Goal: Task Accomplishment & Management: Manage account settings

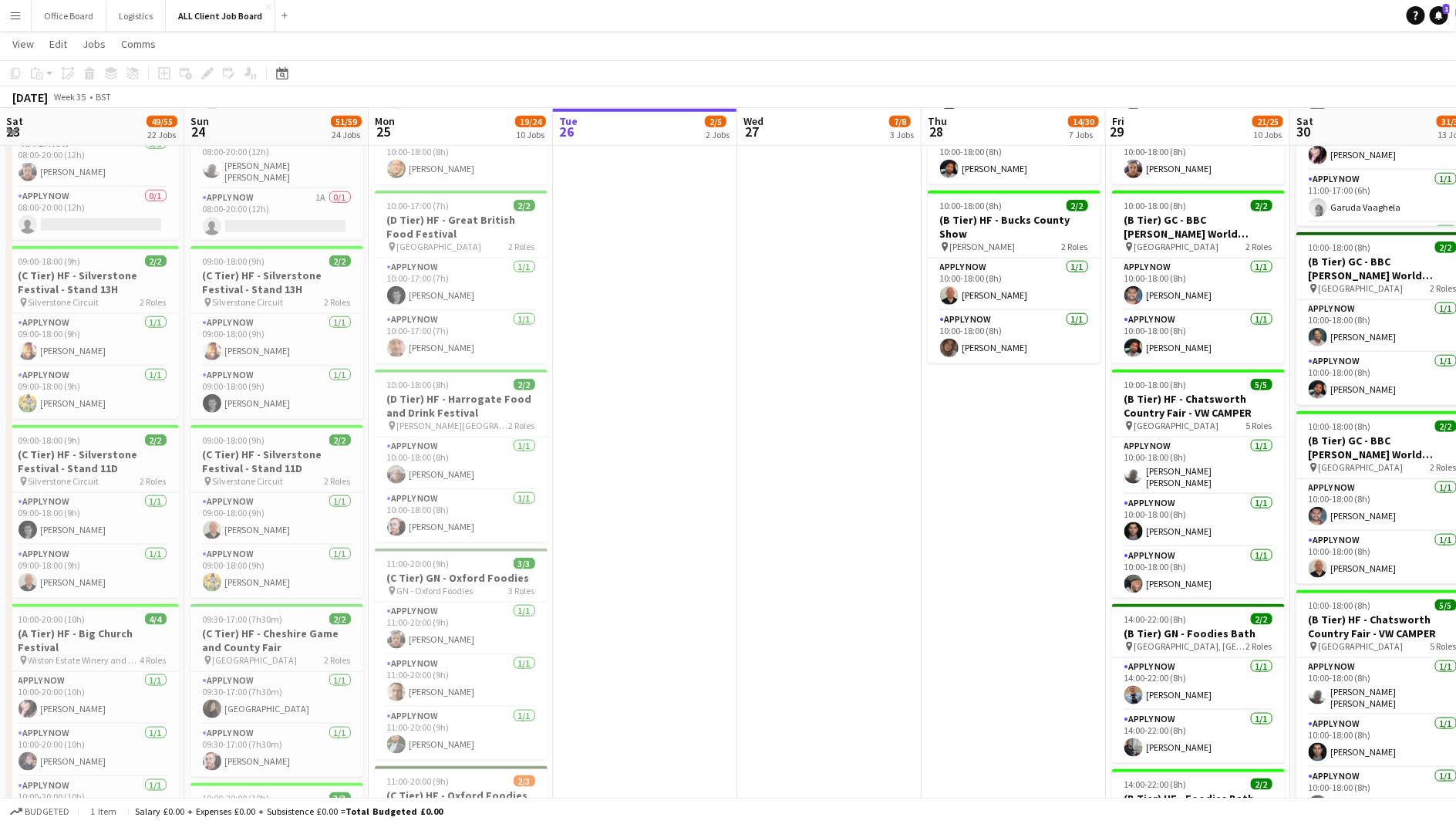
scroll to position [0, 424]
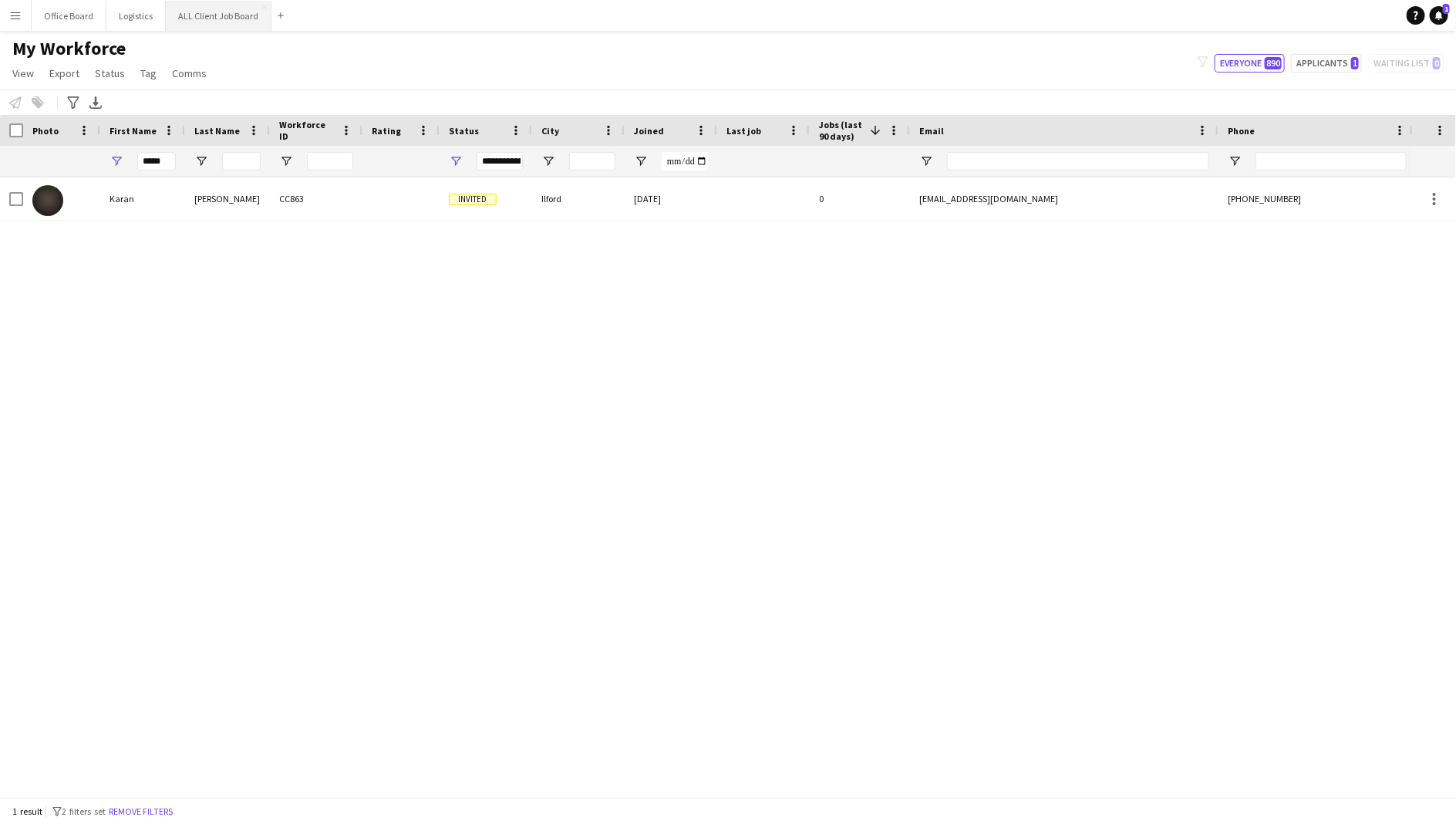
click at [215, 12] on button "ALL Client Job Board Close" at bounding box center [218, 16] width 106 height 30
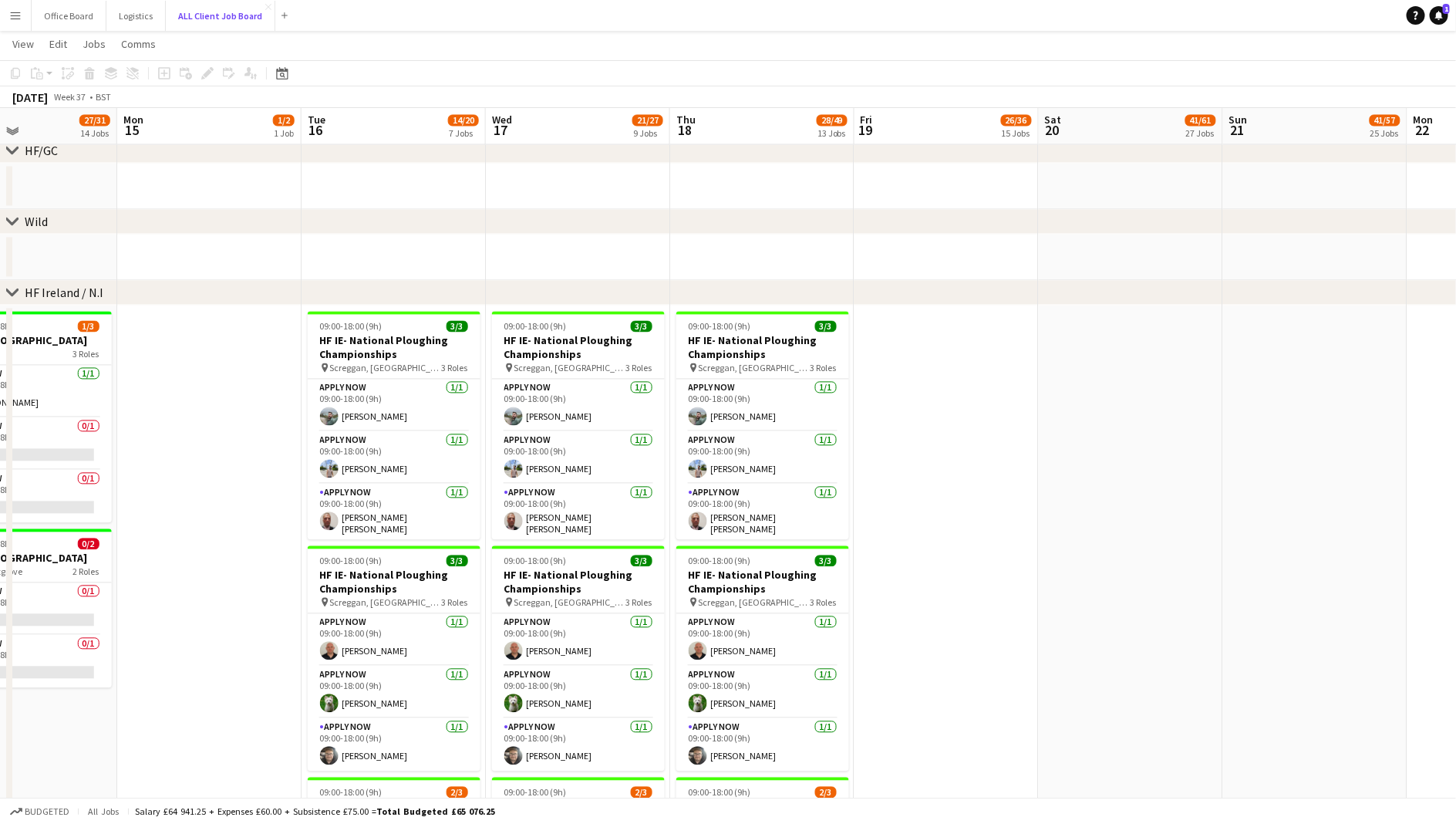
scroll to position [0, 467]
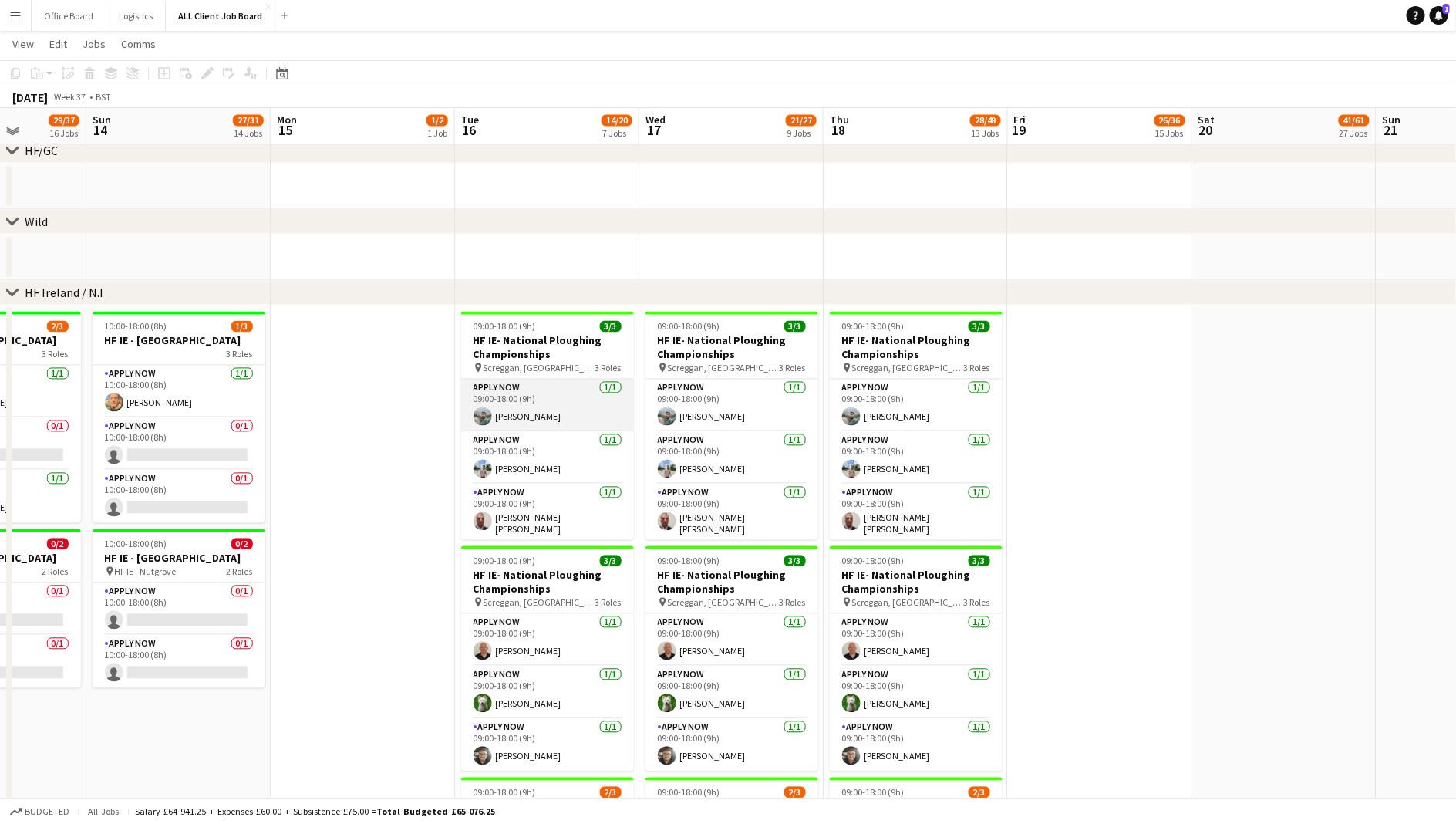
click at [525, 422] on app-card-role "APPLY NOW [DATE] 09:00-18:00 (9h) [PERSON_NAME]" at bounding box center [548, 406] width 173 height 52
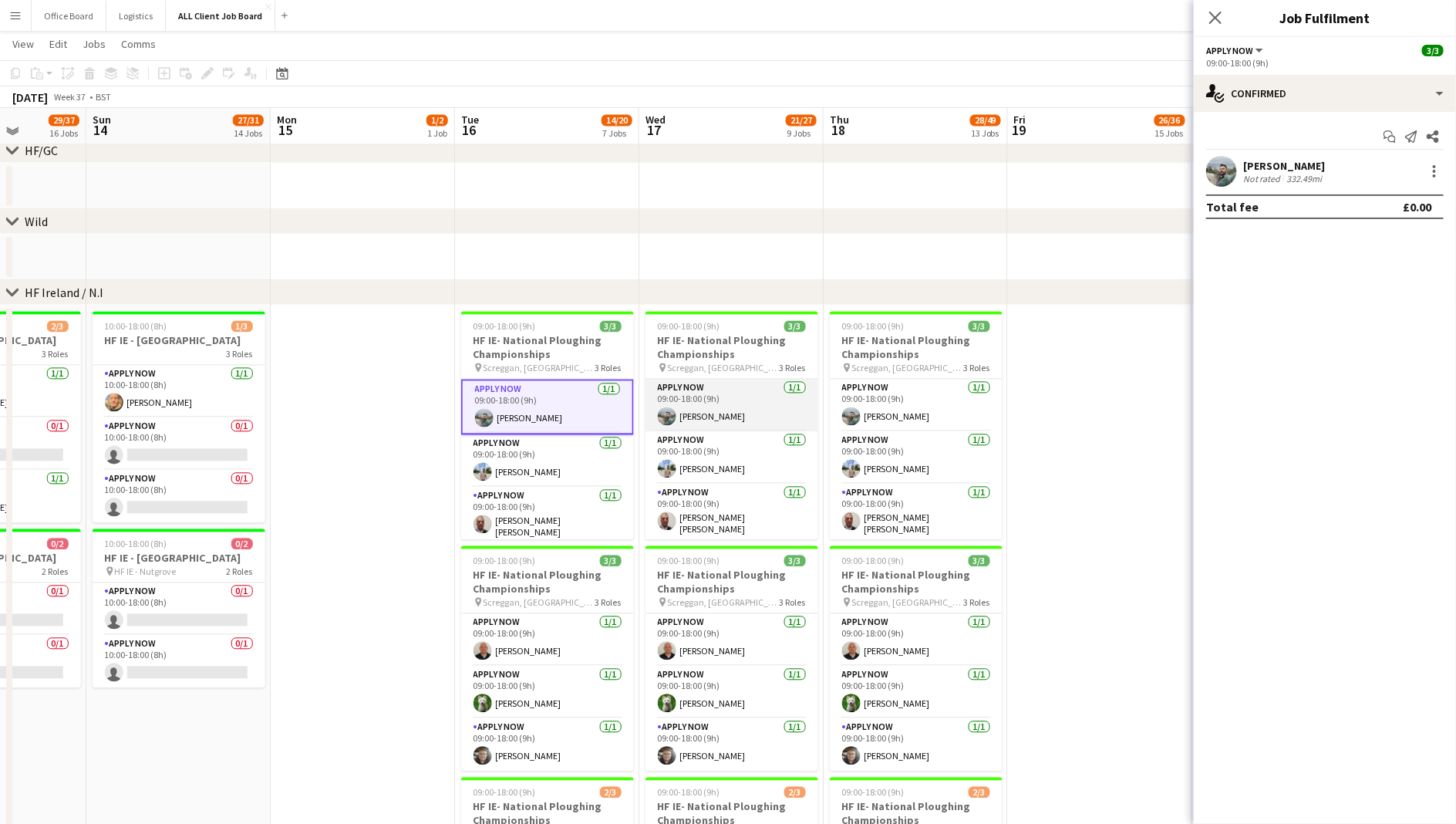
click at [727, 411] on app-card-role "APPLY NOW [DATE] 09:00-18:00 (9h) [PERSON_NAME]" at bounding box center [732, 406] width 173 height 52
click at [1089, 408] on app-date-cell at bounding box center [1100, 786] width 184 height 962
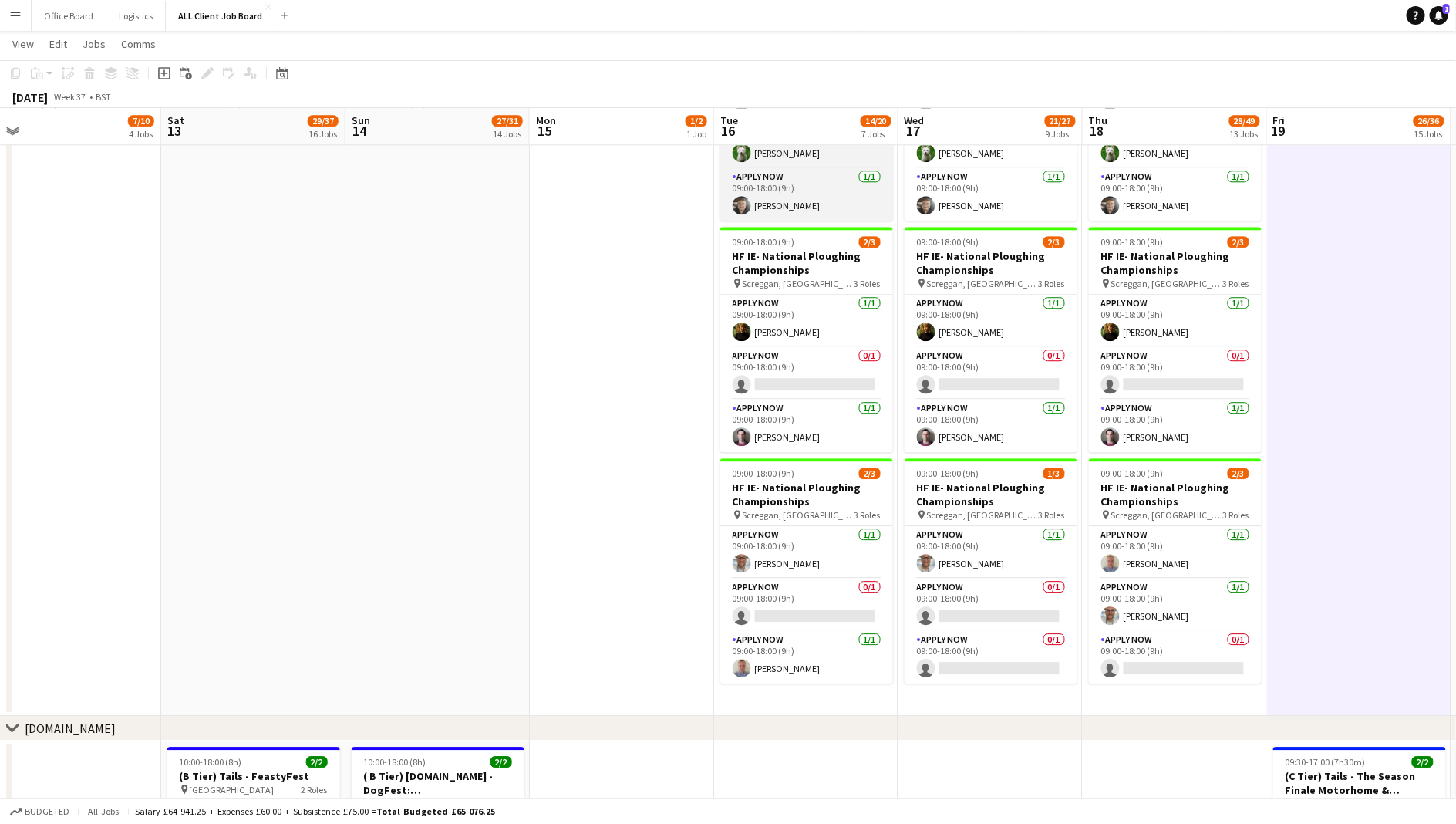
scroll to position [4876, 0]
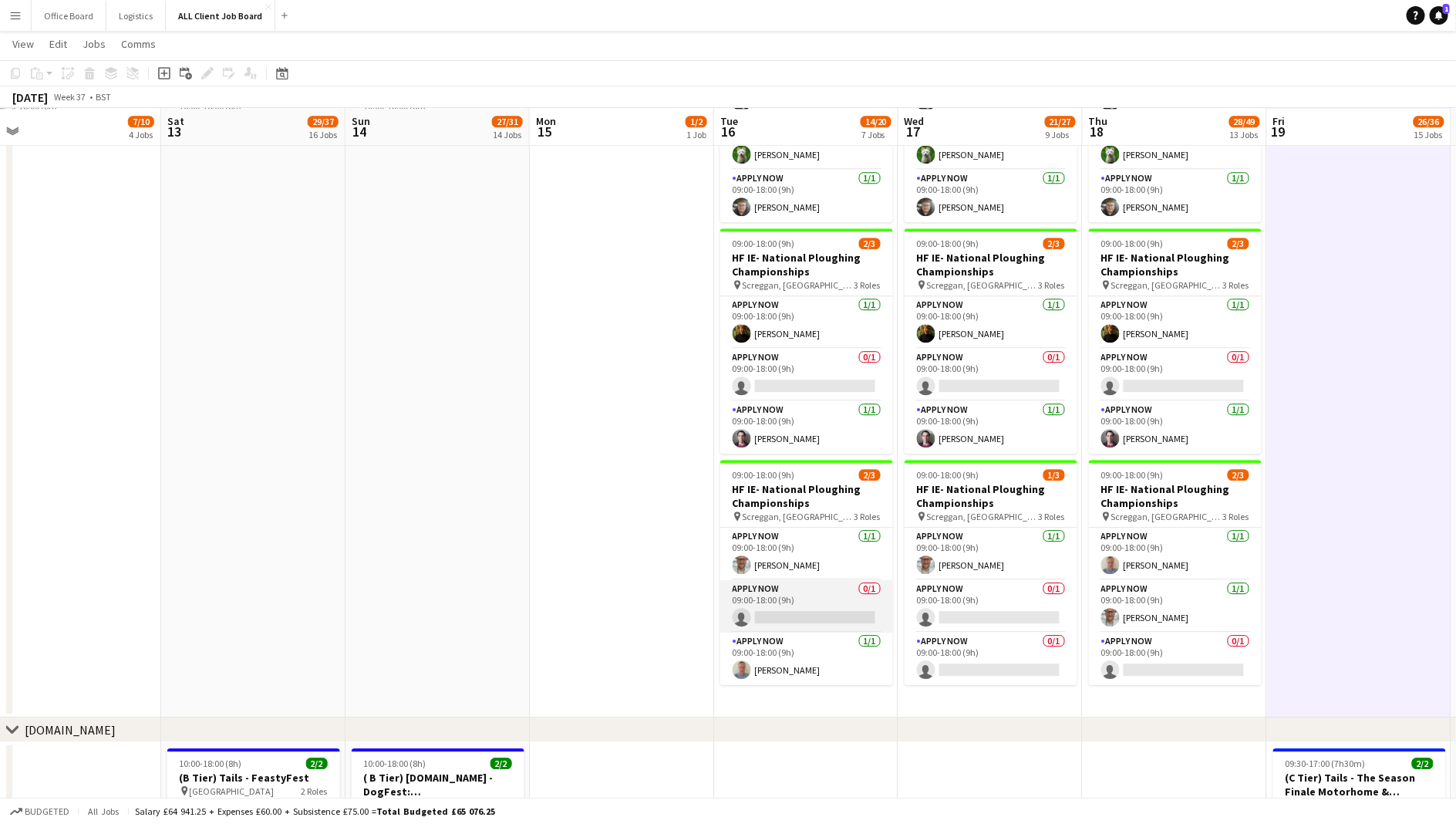
click at [812, 589] on app-card-role "APPLY NOW 0/1 09:00-18:00 (9h) single-neutral-actions" at bounding box center [807, 607] width 173 height 52
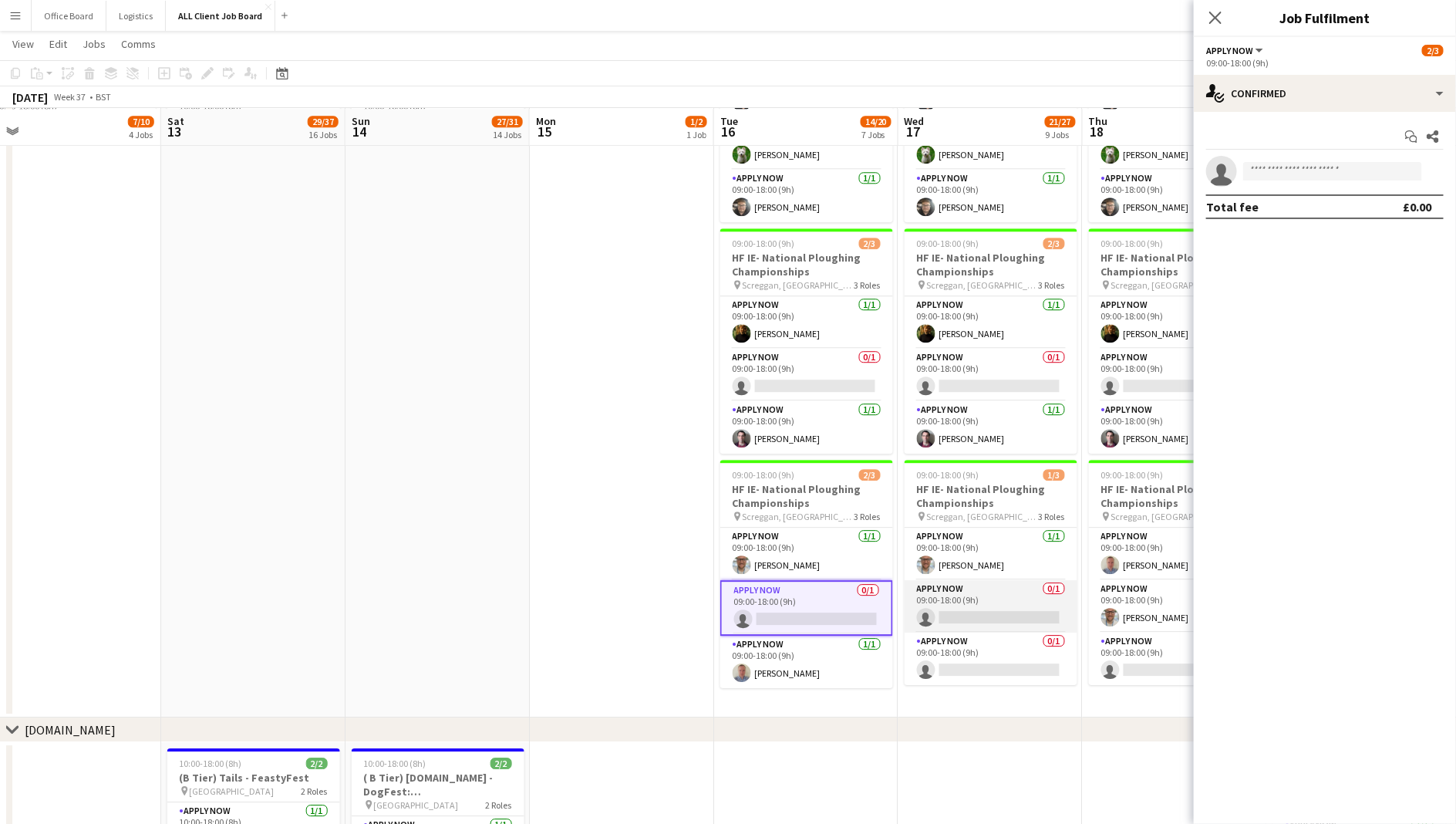
click at [969, 585] on app-card-role "APPLY NOW 0/1 09:00-18:00 (9h) single-neutral-actions" at bounding box center [991, 607] width 173 height 52
click at [1131, 667] on app-card-role "APPLY NOW 0/1 09:00-18:00 (9h) single-neutral-actions" at bounding box center [1175, 659] width 173 height 52
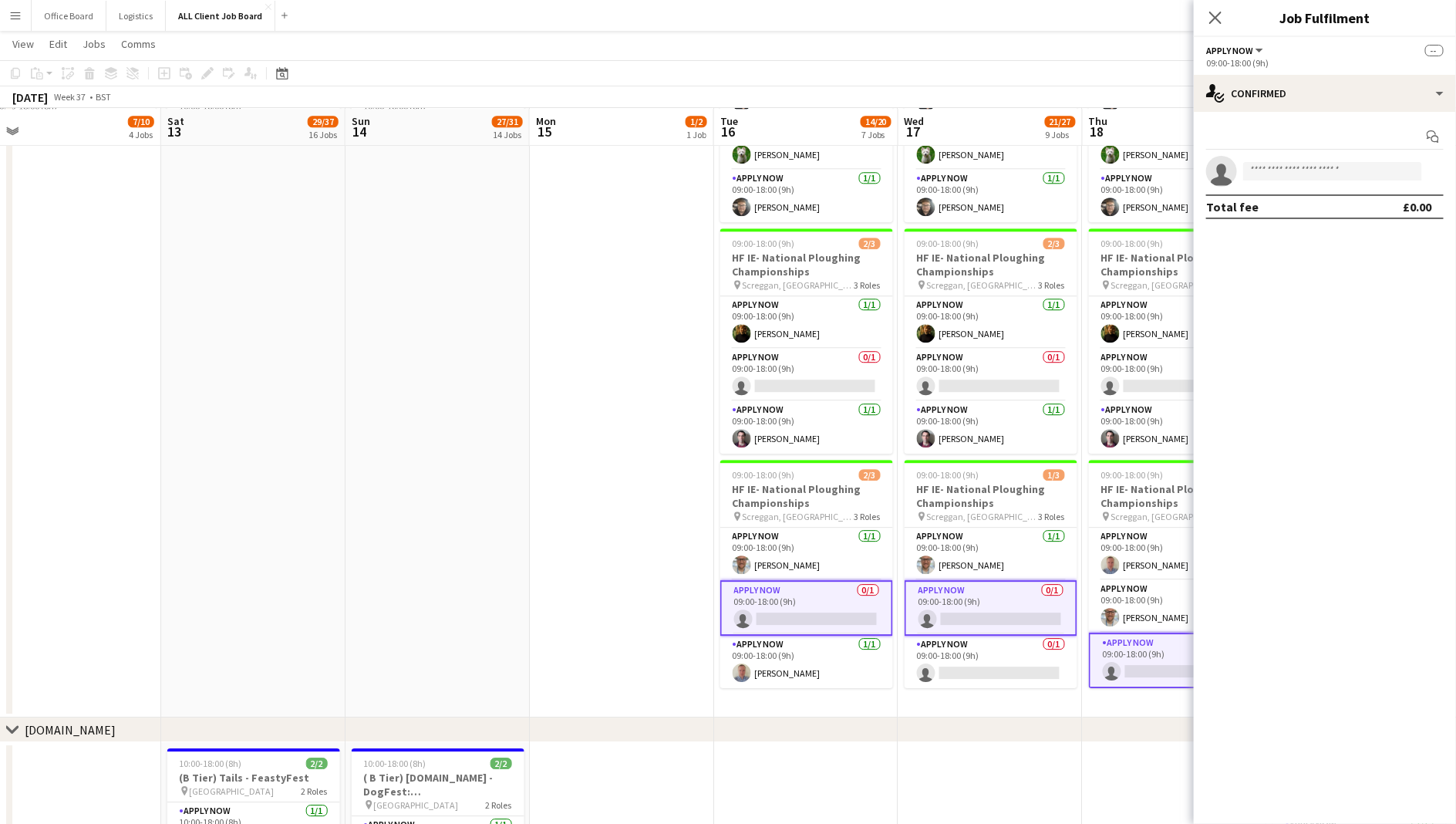
click at [1334, 182] on app-invite-slot "single-neutral-actions" at bounding box center [1325, 171] width 263 height 31
click at [1322, 167] on input at bounding box center [1332, 171] width 179 height 18
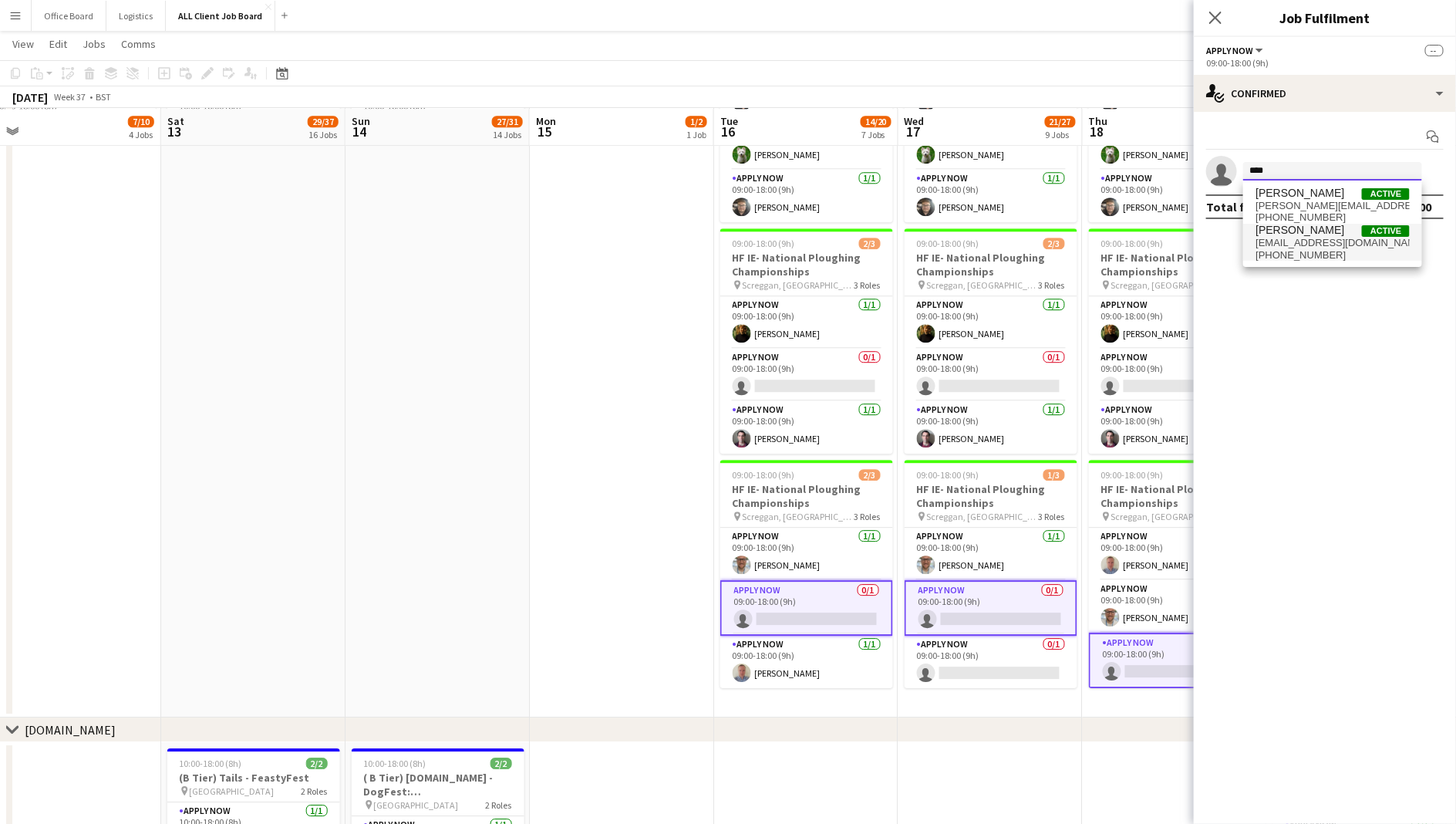
type input "****"
click at [1307, 239] on span "[EMAIL_ADDRESS][DOMAIN_NAME]" at bounding box center [1332, 243] width 154 height 12
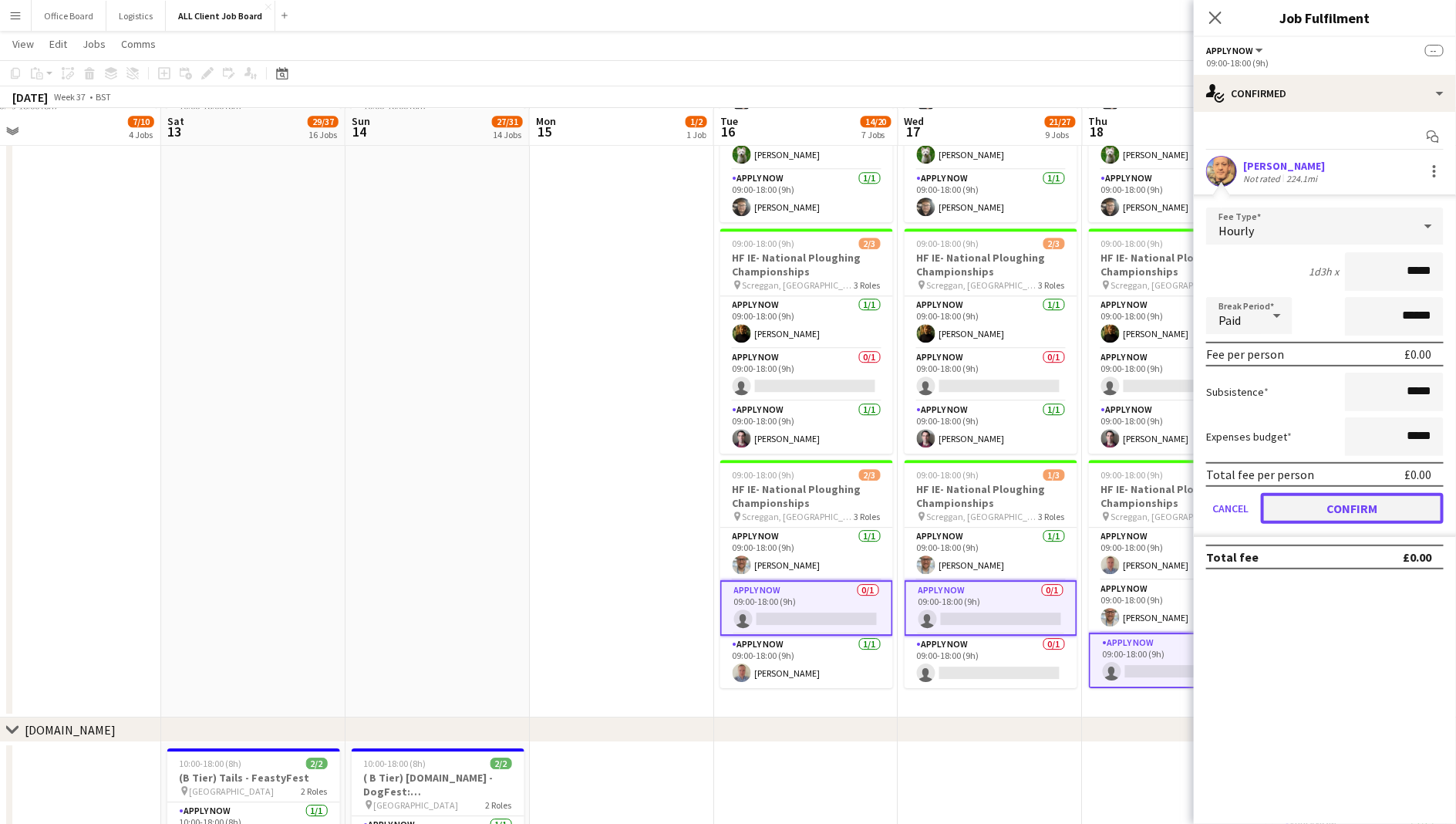
click at [1340, 498] on button "Confirm" at bounding box center [1353, 508] width 183 height 31
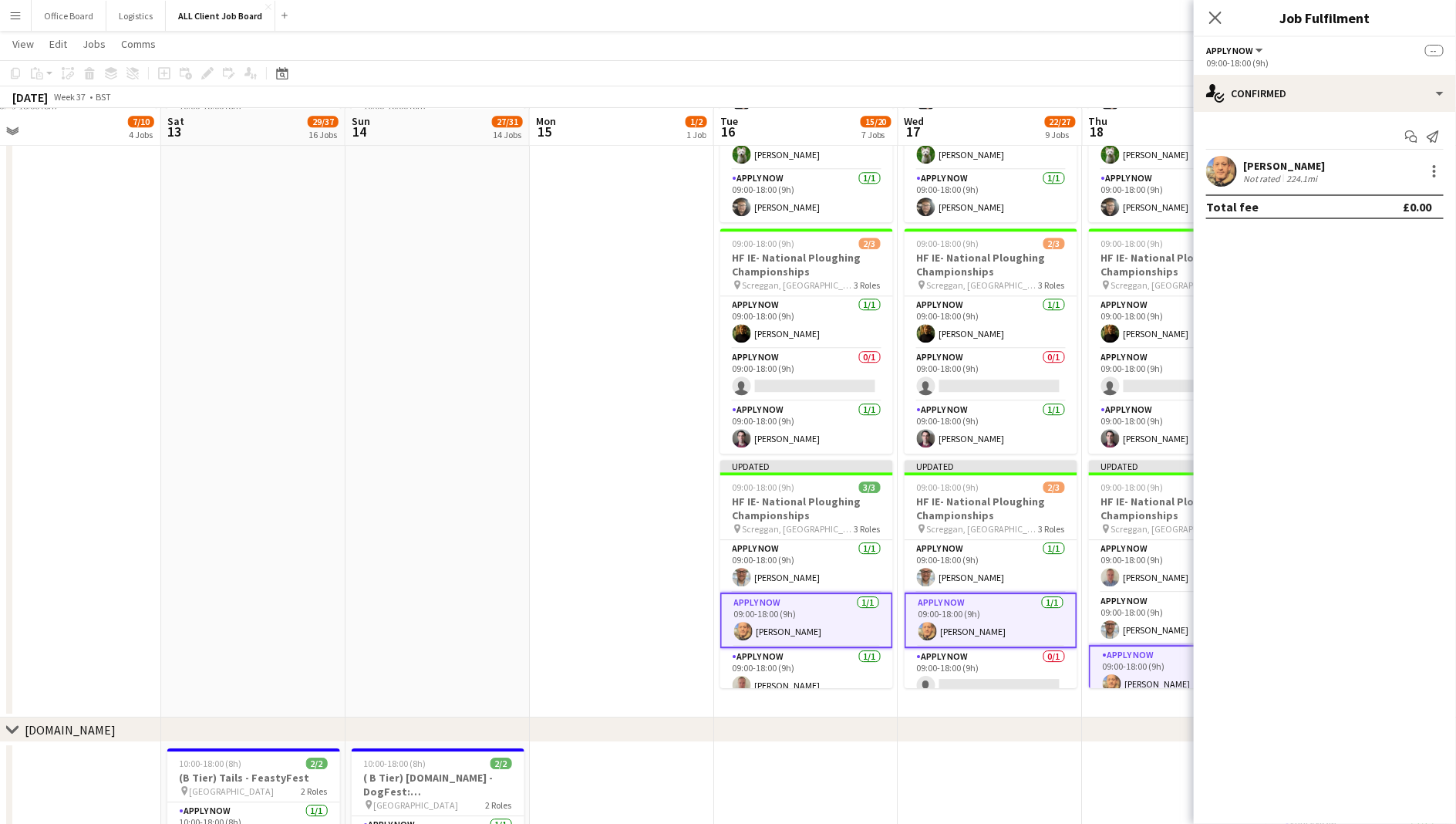
click at [645, 484] on app-date-cell at bounding box center [621, 237] width 184 height 962
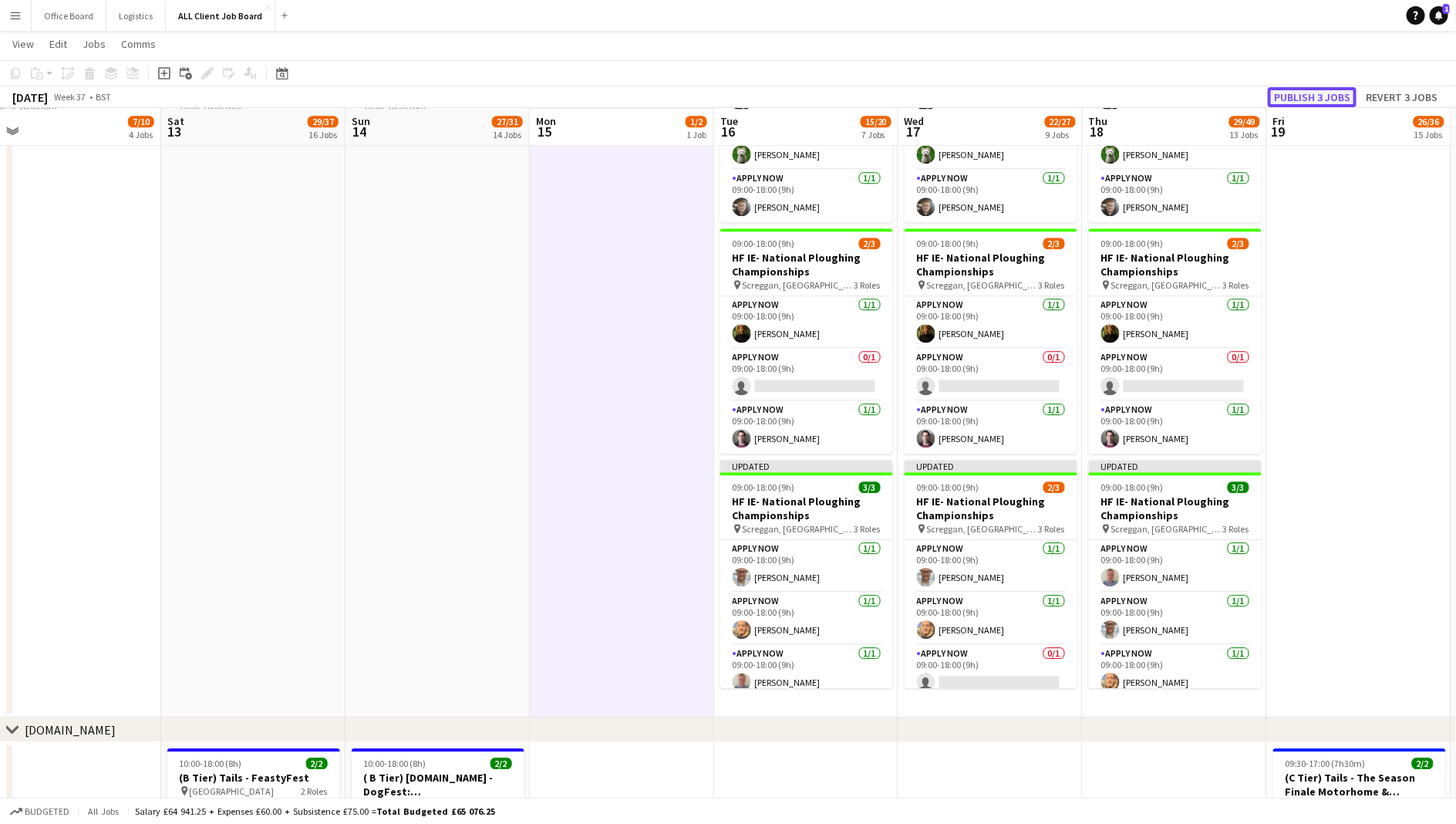
click at [1323, 91] on button "Publish 3 jobs" at bounding box center [1313, 97] width 89 height 20
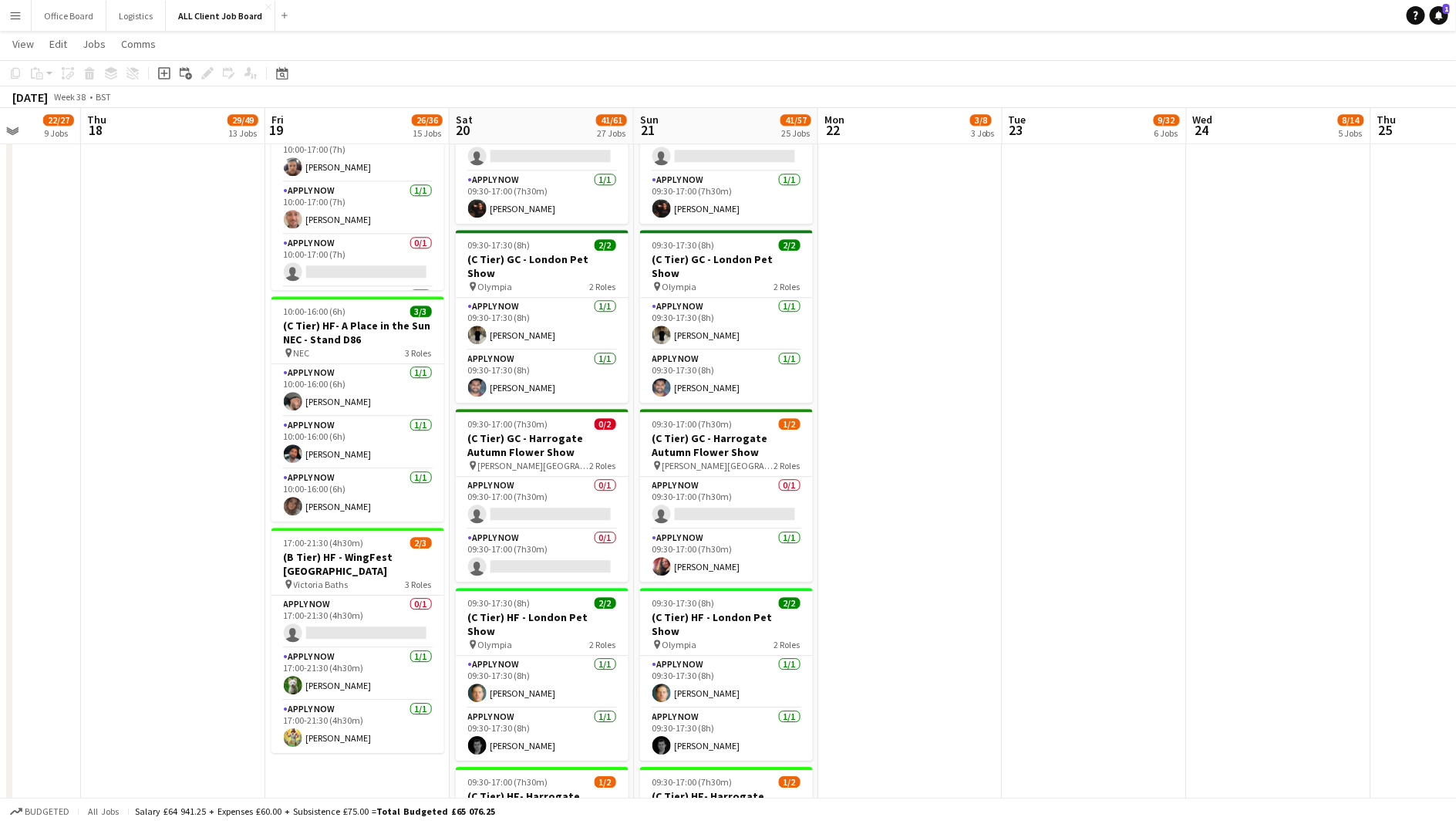
scroll to position [1890, 0]
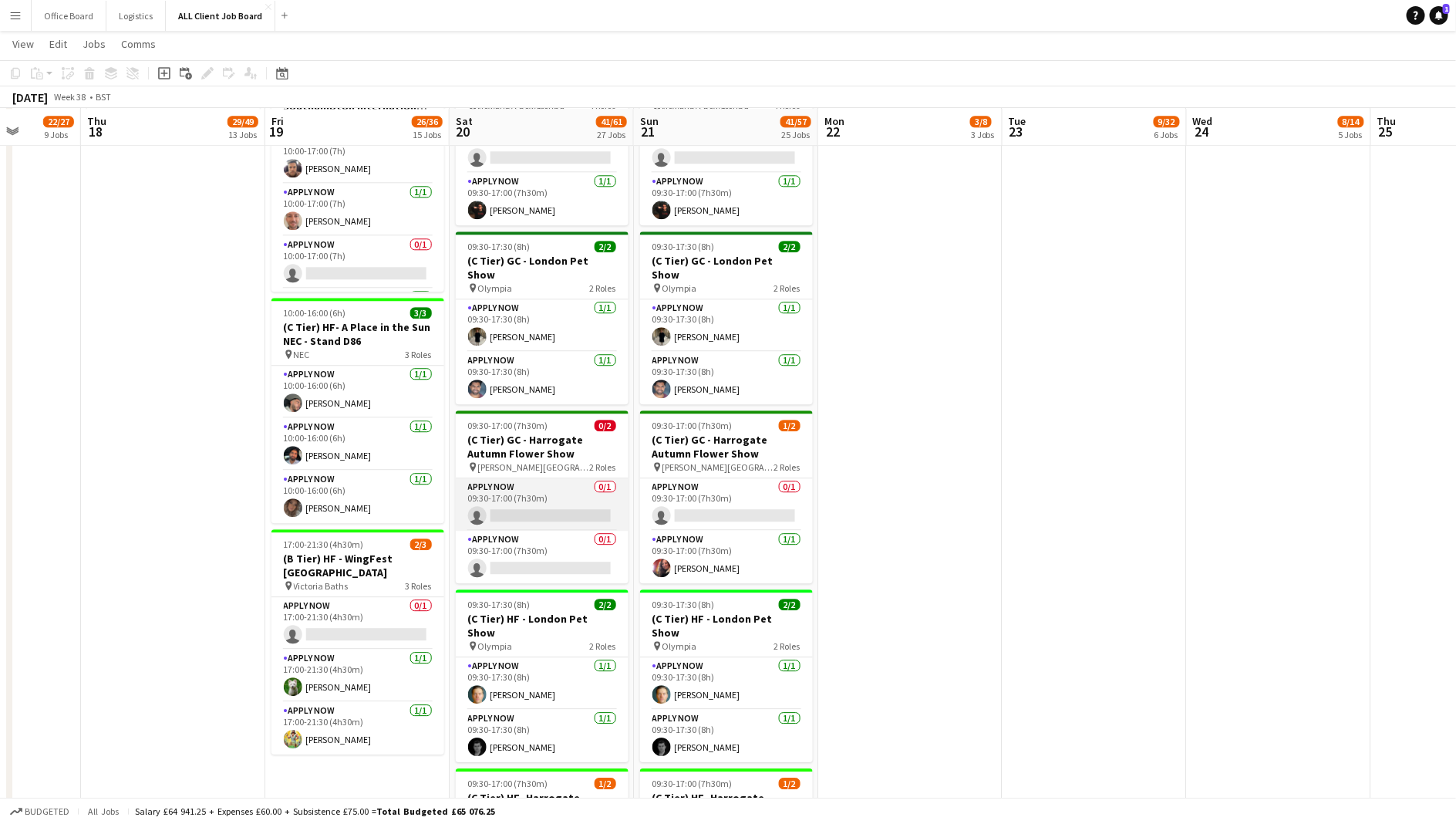
click at [537, 478] on app-card-role "APPLY NOW 0/1 09:30-17:00 (7h30m) single-neutral-actions" at bounding box center [543, 505] width 173 height 52
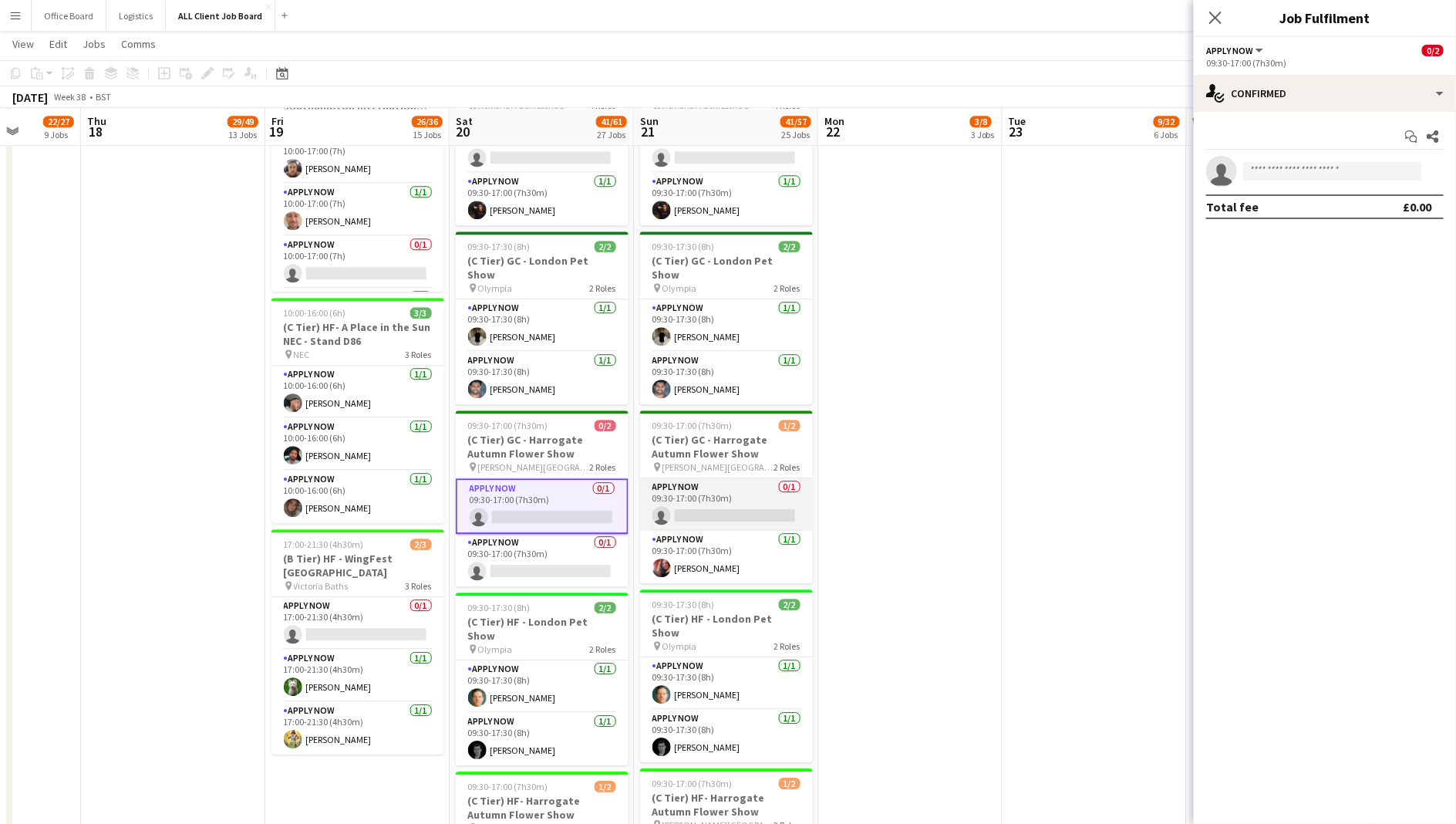
click at [695, 478] on app-card-role "APPLY NOW 0/1 09:30-17:00 (7h30m) single-neutral-actions" at bounding box center [727, 505] width 173 height 52
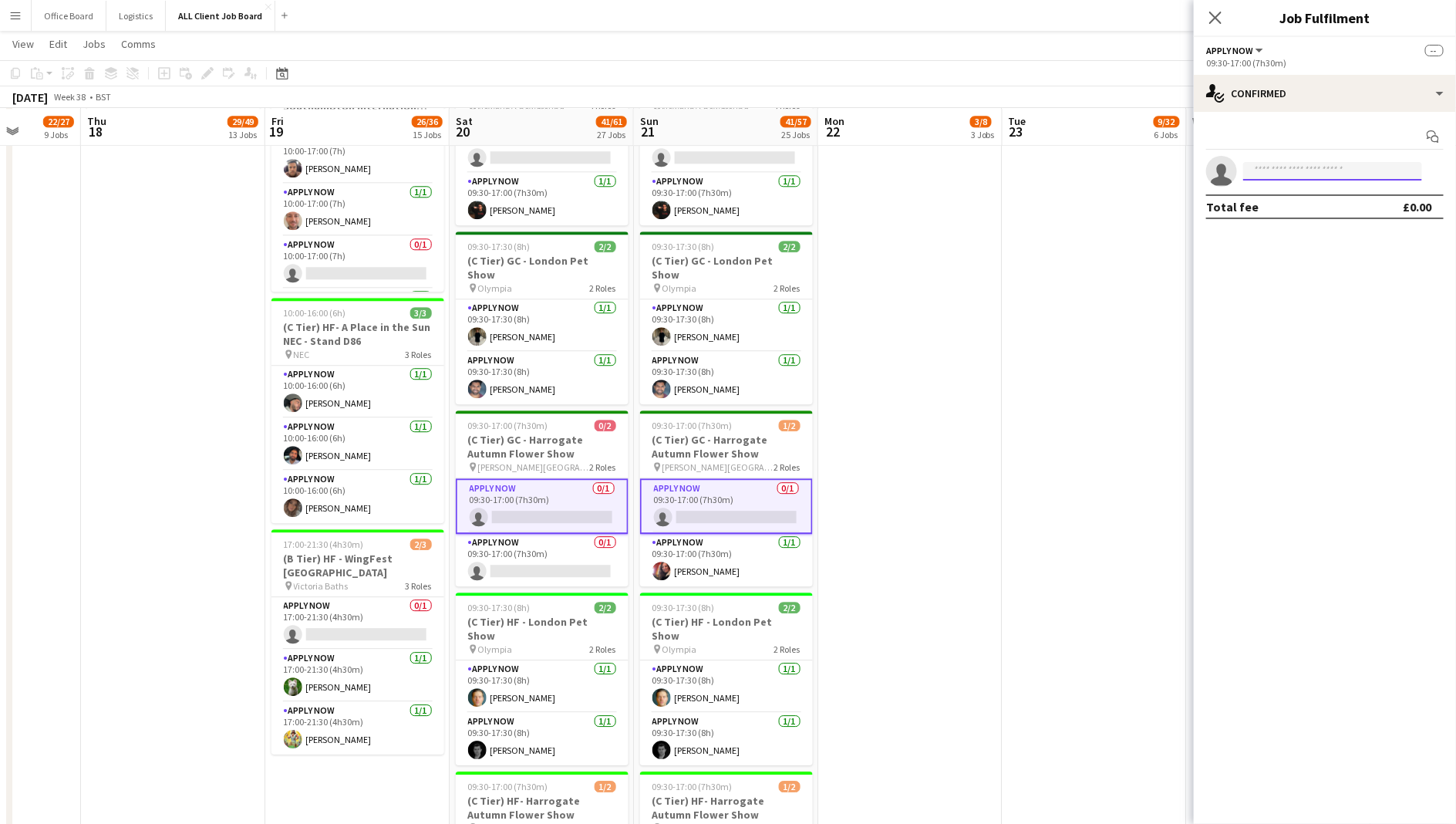
click at [1396, 176] on input at bounding box center [1332, 171] width 179 height 18
type input "****"
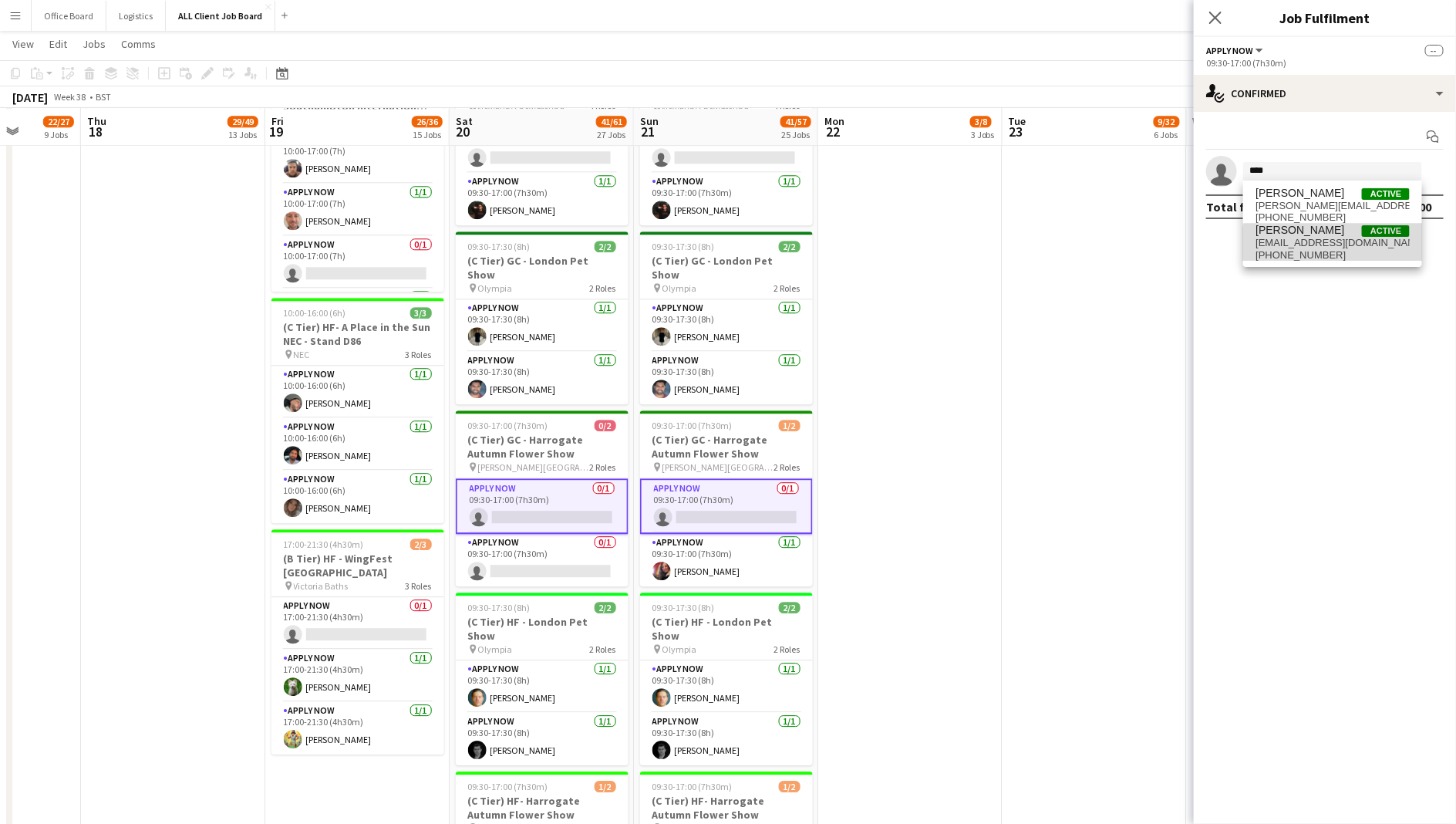
click at [1340, 250] on span "[PHONE_NUMBER]" at bounding box center [1332, 256] width 154 height 12
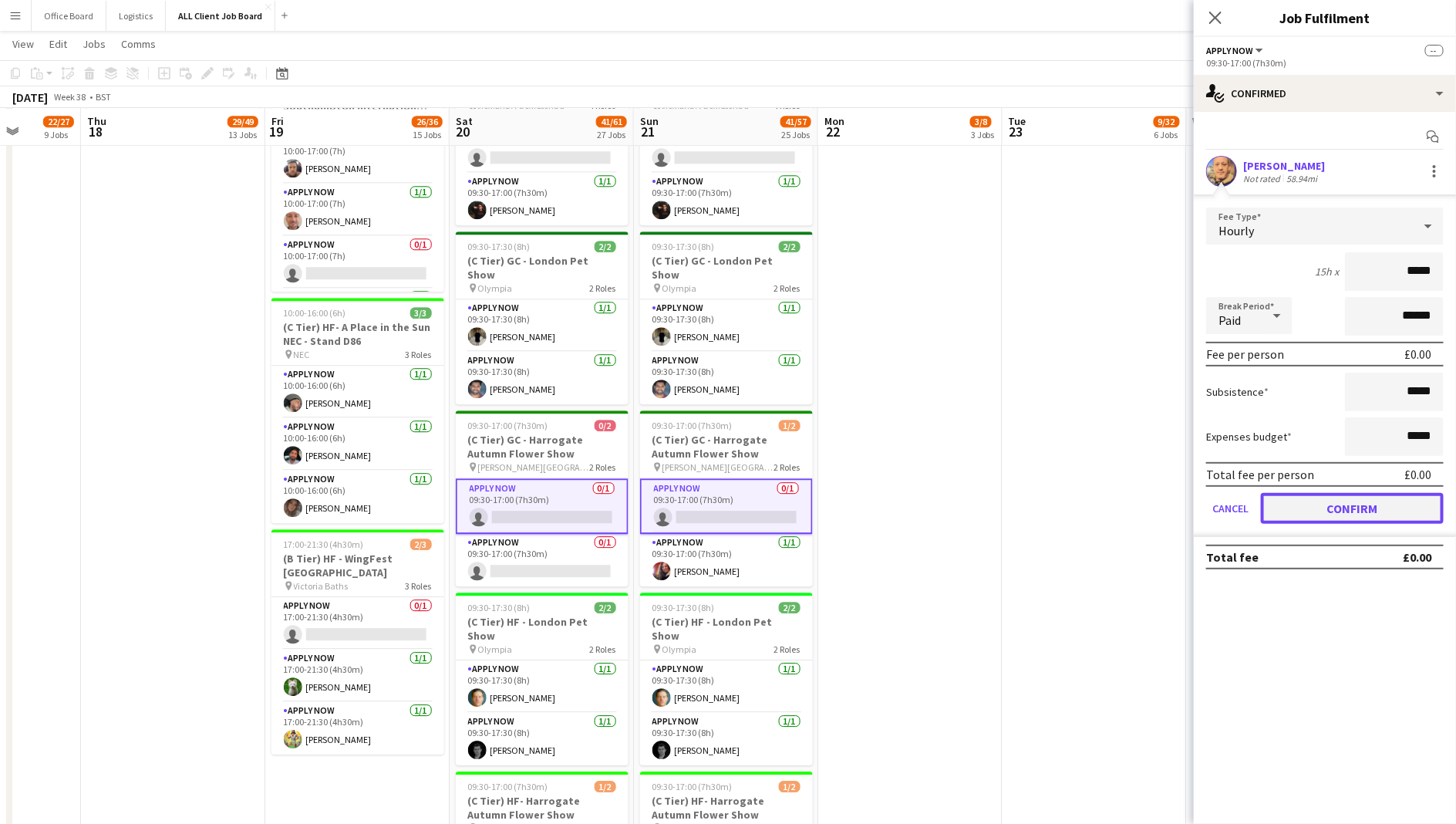
click at [1304, 500] on button "Confirm" at bounding box center [1353, 508] width 183 height 31
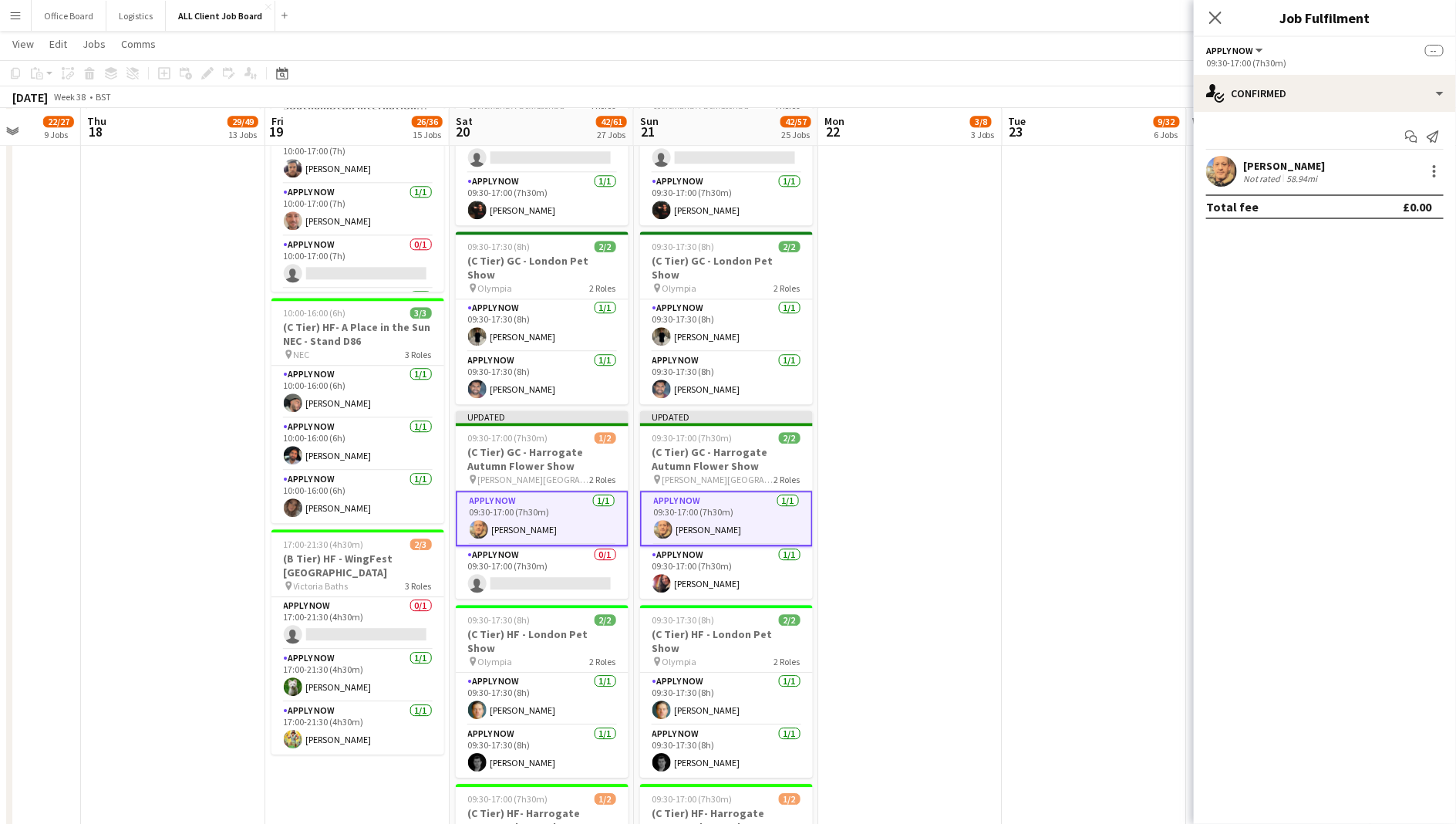
click at [1038, 318] on app-date-cell "09:00-17:00 (8h) 0/2 (B Tier) Rise 4 Disability [GEOGRAPHIC_DATA] pin First Sit…" at bounding box center [1094, 636] width 184 height 3876
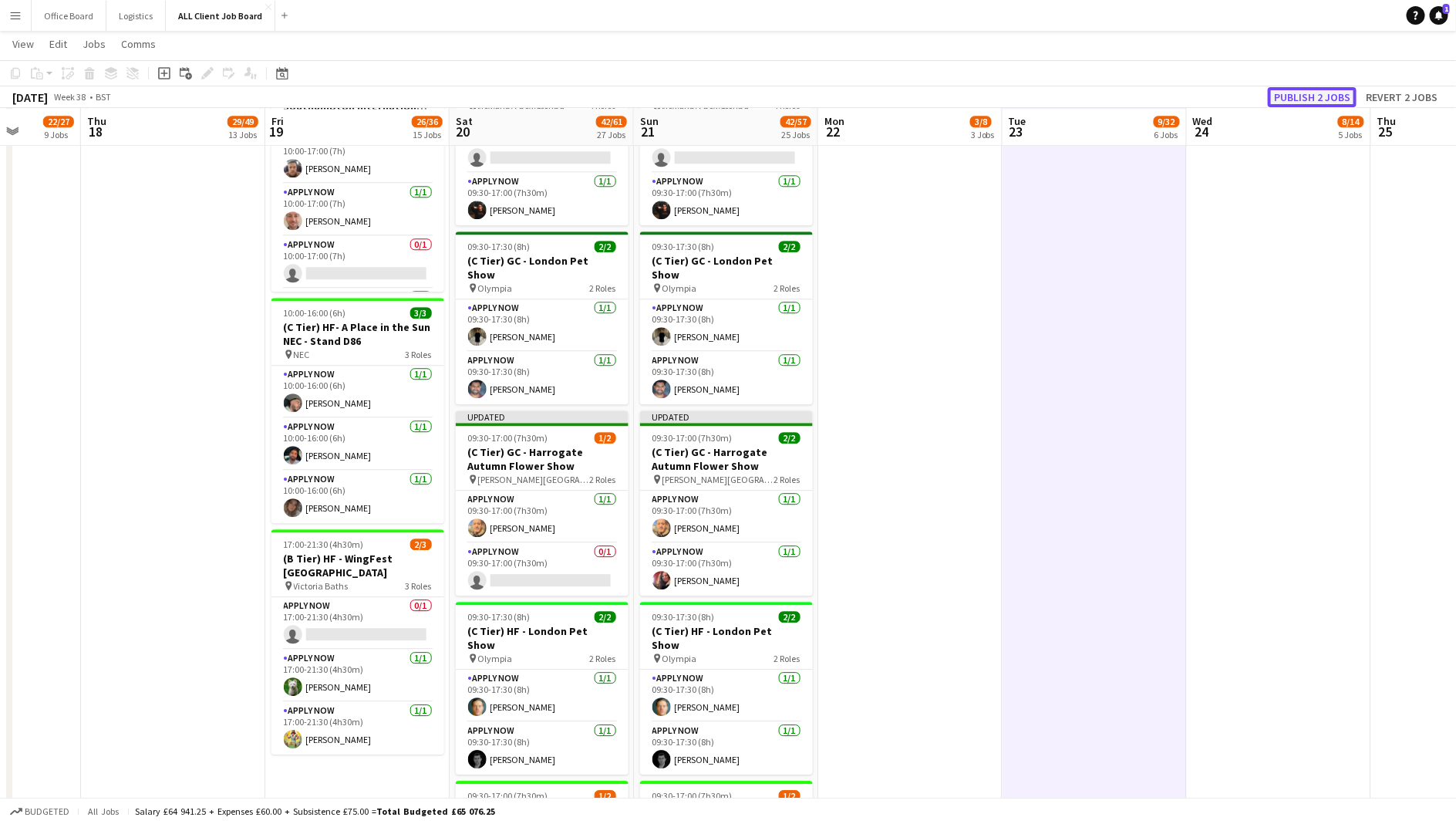
click at [1328, 97] on button "Publish 2 jobs" at bounding box center [1313, 97] width 89 height 20
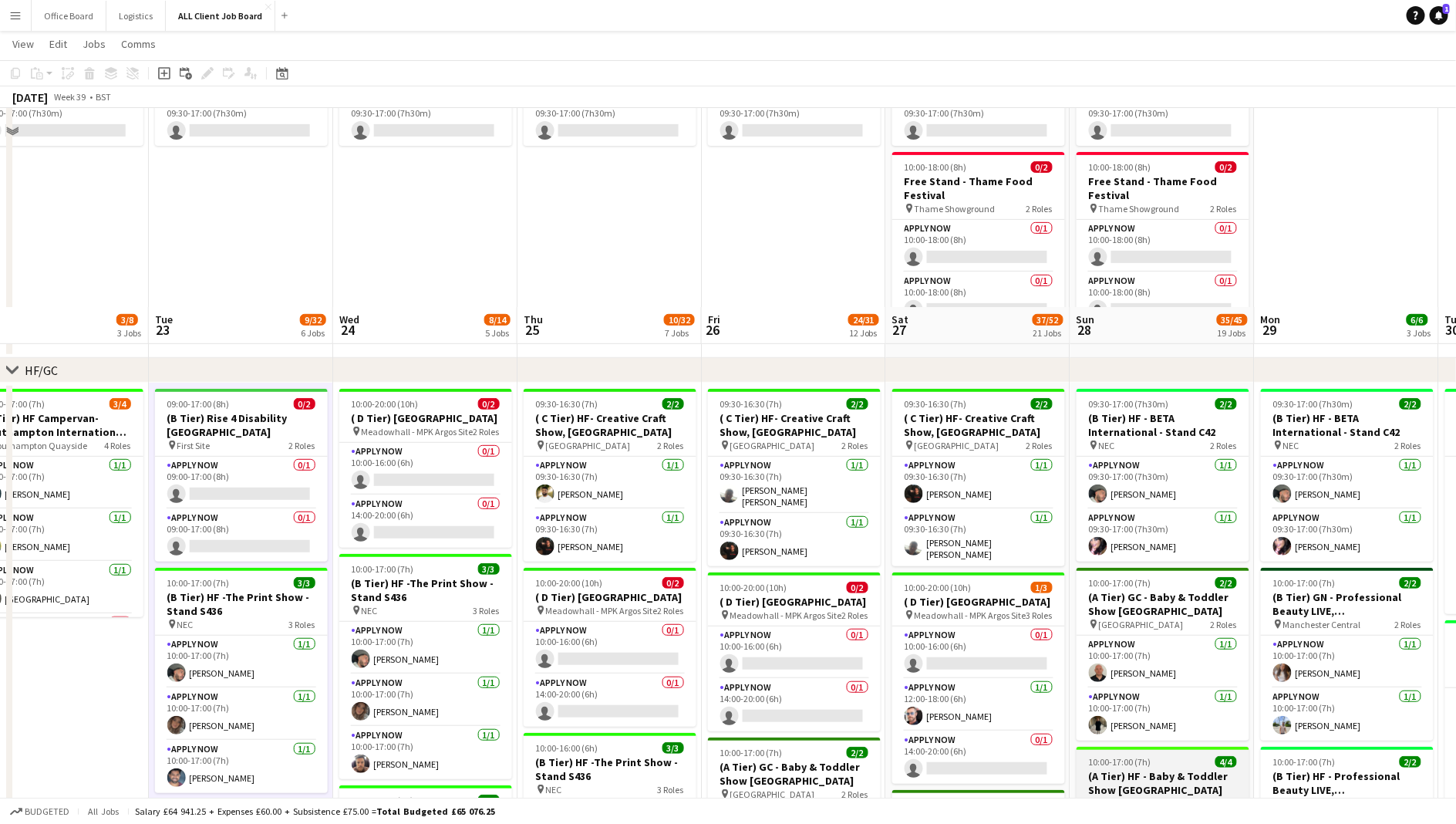
scroll to position [475, 0]
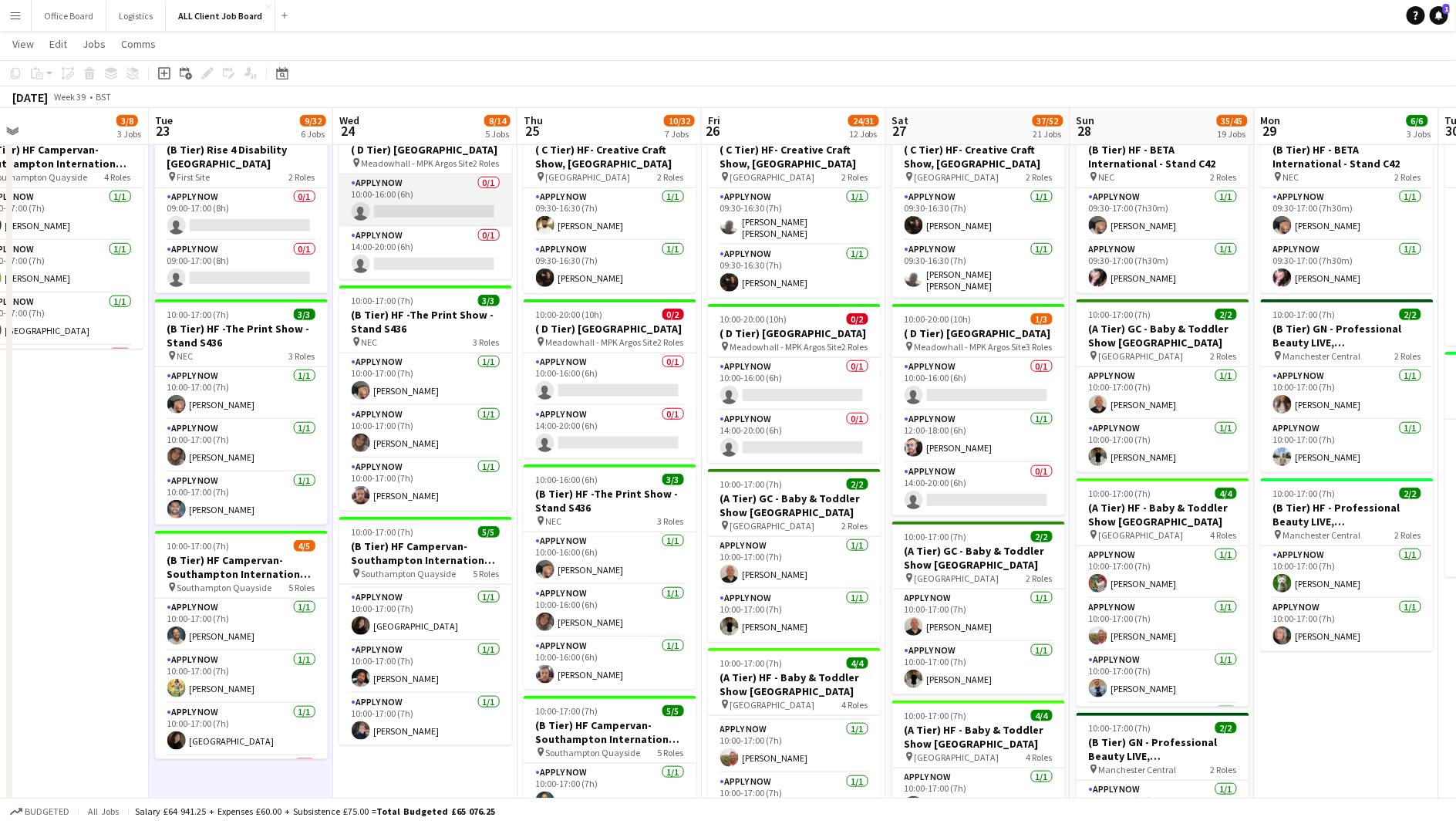
click at [412, 205] on app-card-role "APPLY NOW 0/1 10:00-16:00 (6h) single-neutral-actions" at bounding box center [426, 201] width 173 height 52
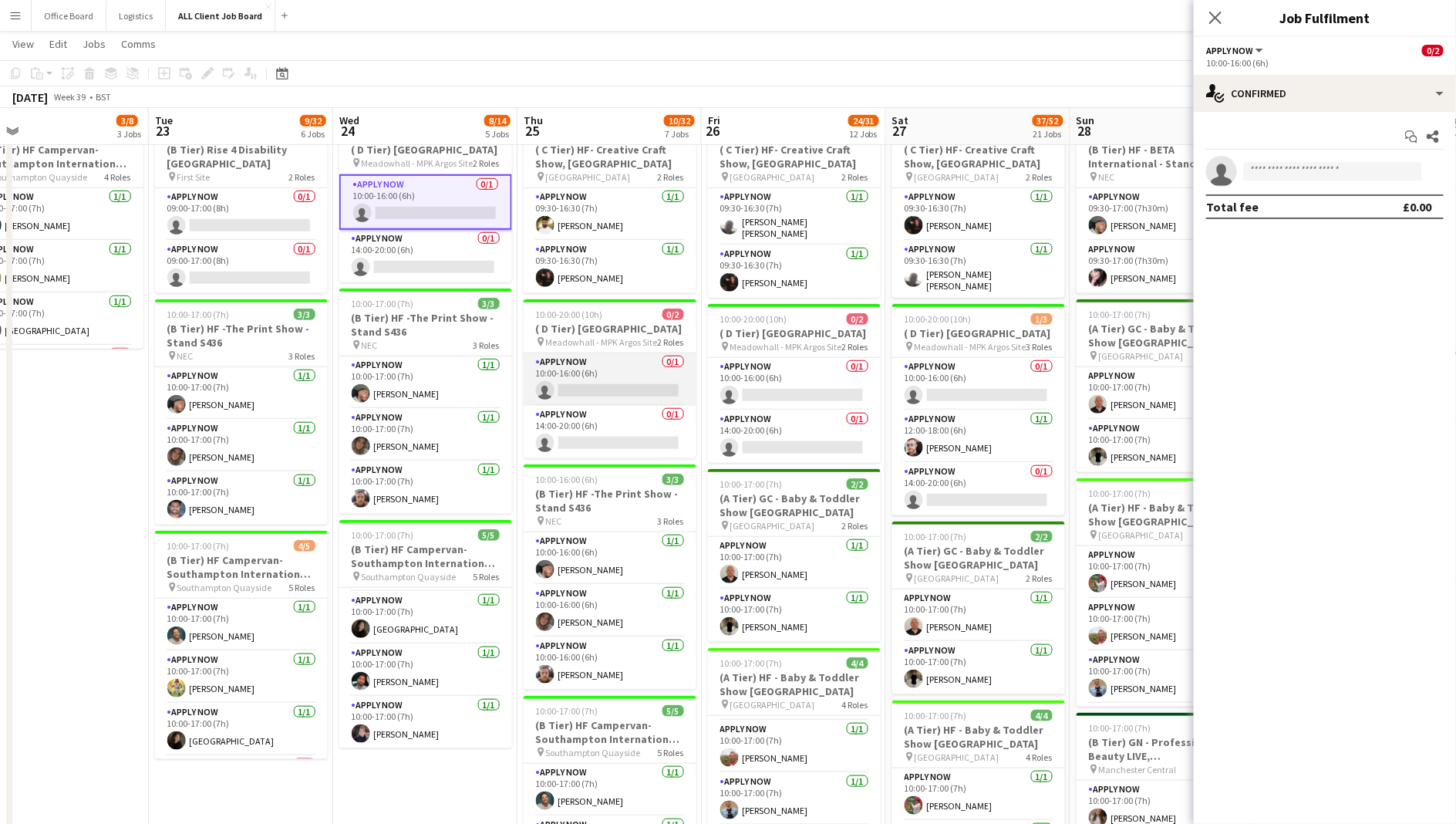
click at [609, 406] on app-card-role "APPLY NOW 0/1 10:00-16:00 (6h) single-neutral-actions" at bounding box center [610, 380] width 173 height 52
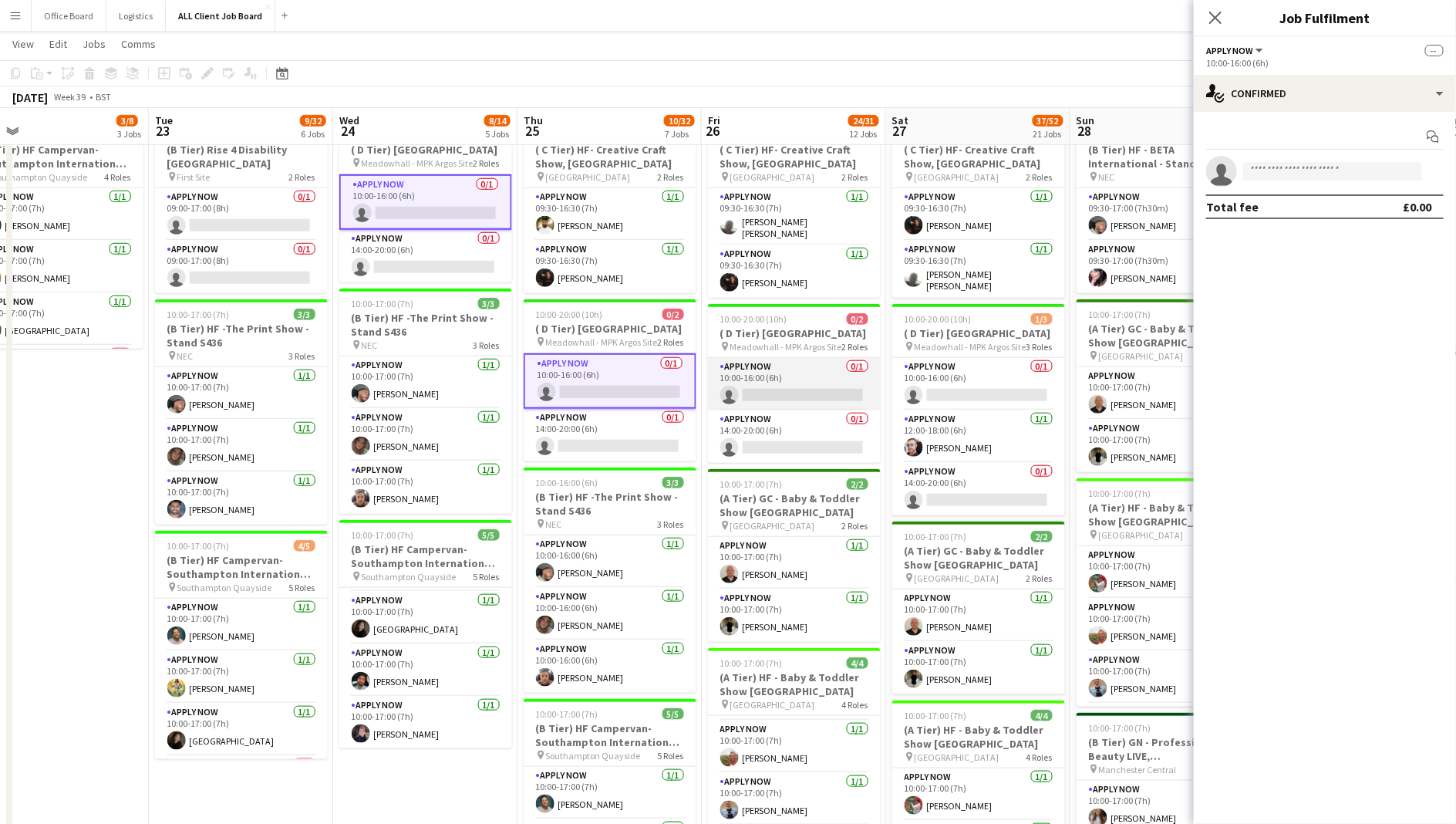
click at [798, 399] on app-card-role "APPLY NOW 0/1 10:00-16:00 (6h) single-neutral-actions" at bounding box center [795, 384] width 173 height 52
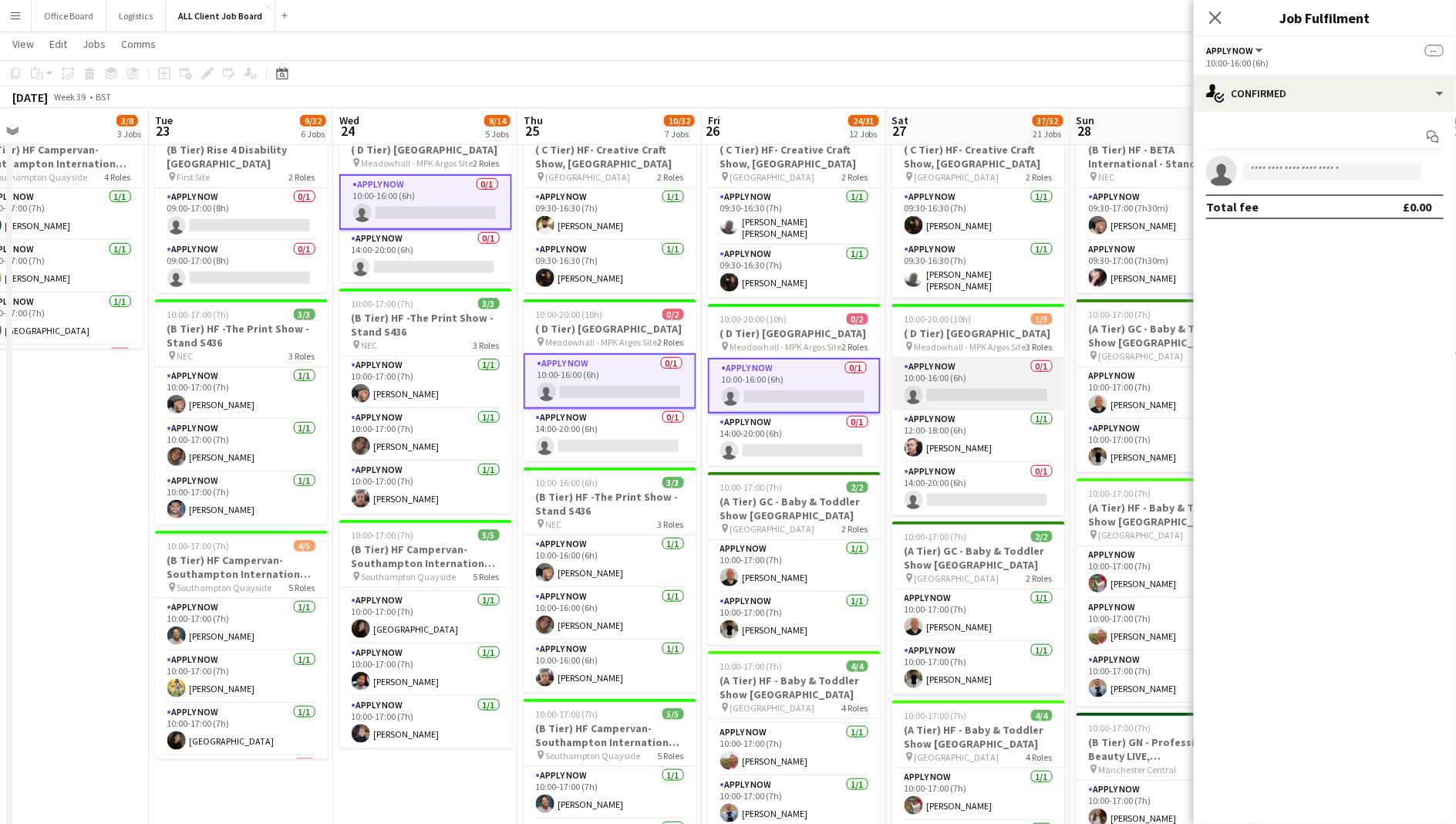
click at [1025, 380] on app-card-role "APPLY NOW 0/1 10:00-16:00 (6h) single-neutral-actions" at bounding box center [979, 384] width 173 height 52
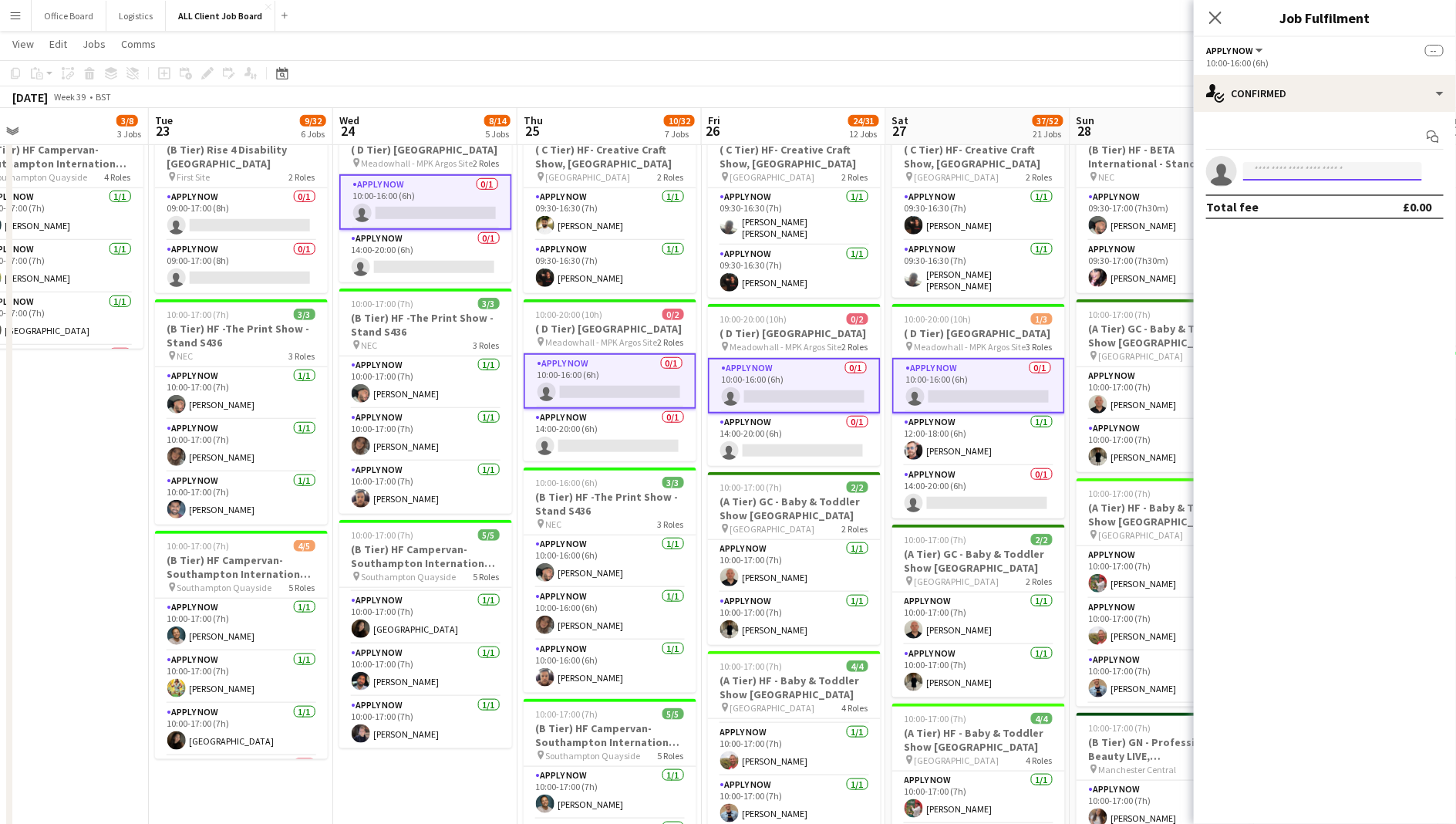
click at [1293, 175] on input at bounding box center [1332, 171] width 179 height 18
type input "****"
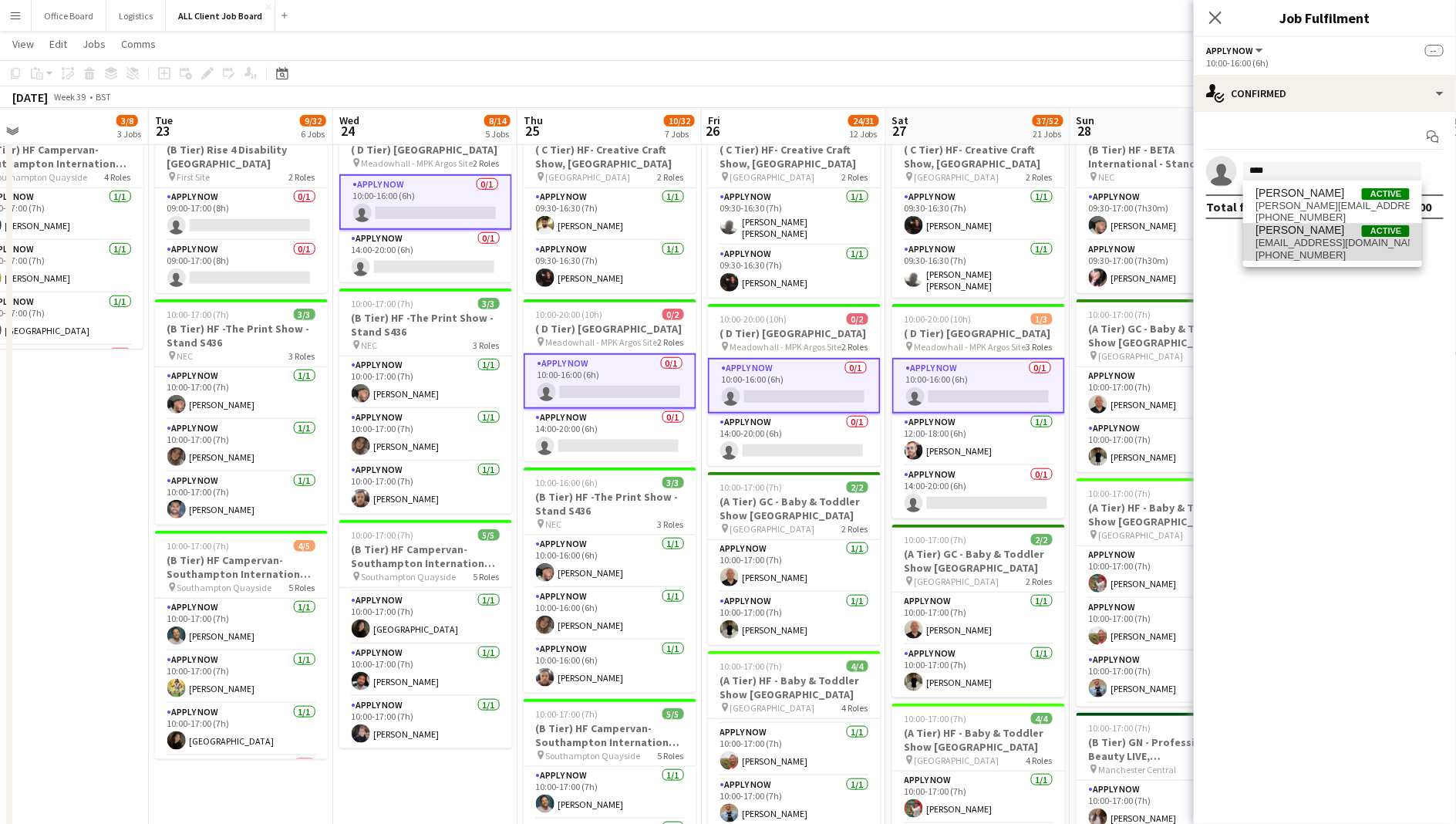
click at [1302, 250] on span "[PHONE_NUMBER]" at bounding box center [1332, 256] width 154 height 12
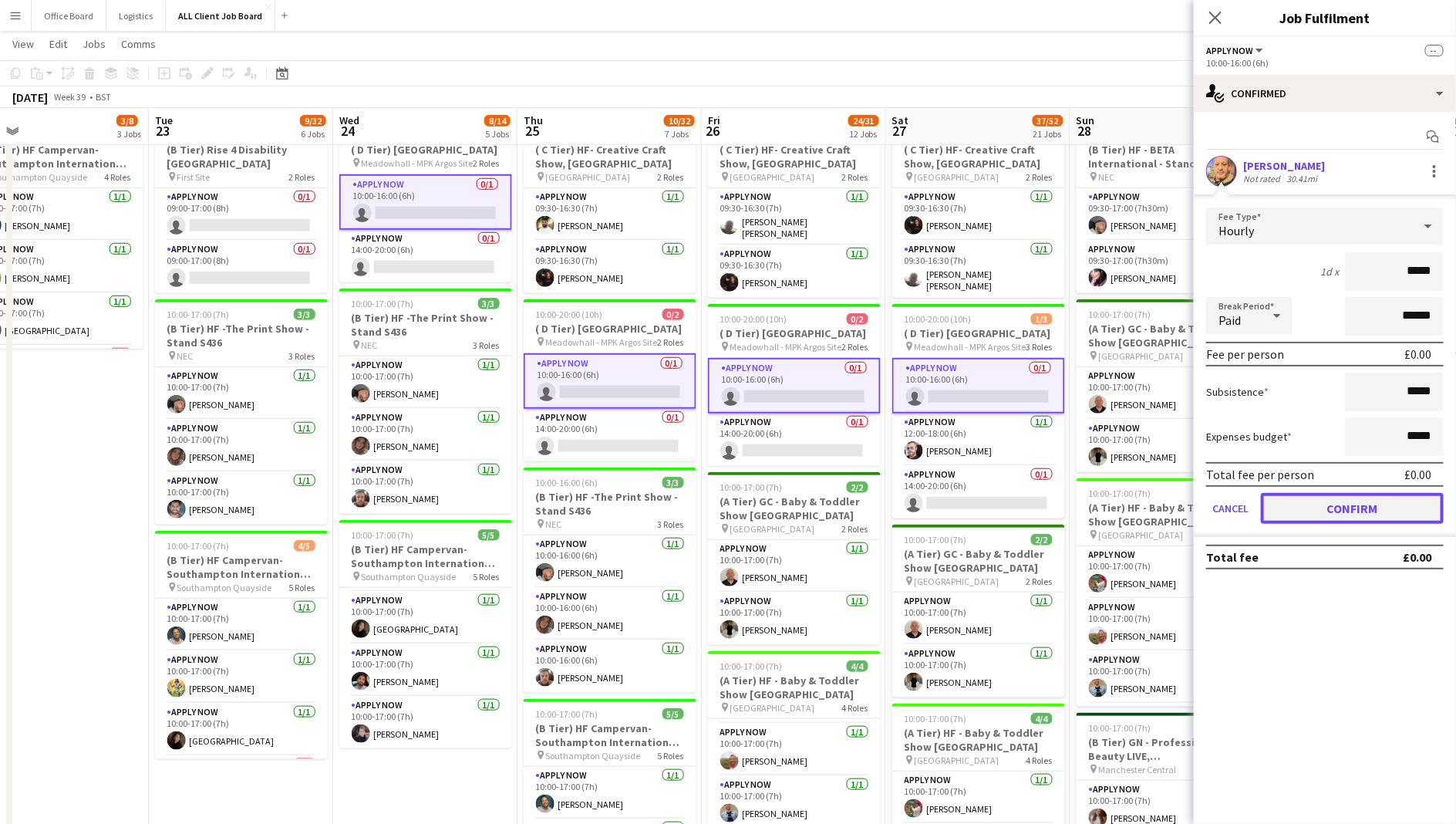
click at [1305, 508] on button "Confirm" at bounding box center [1353, 508] width 183 height 31
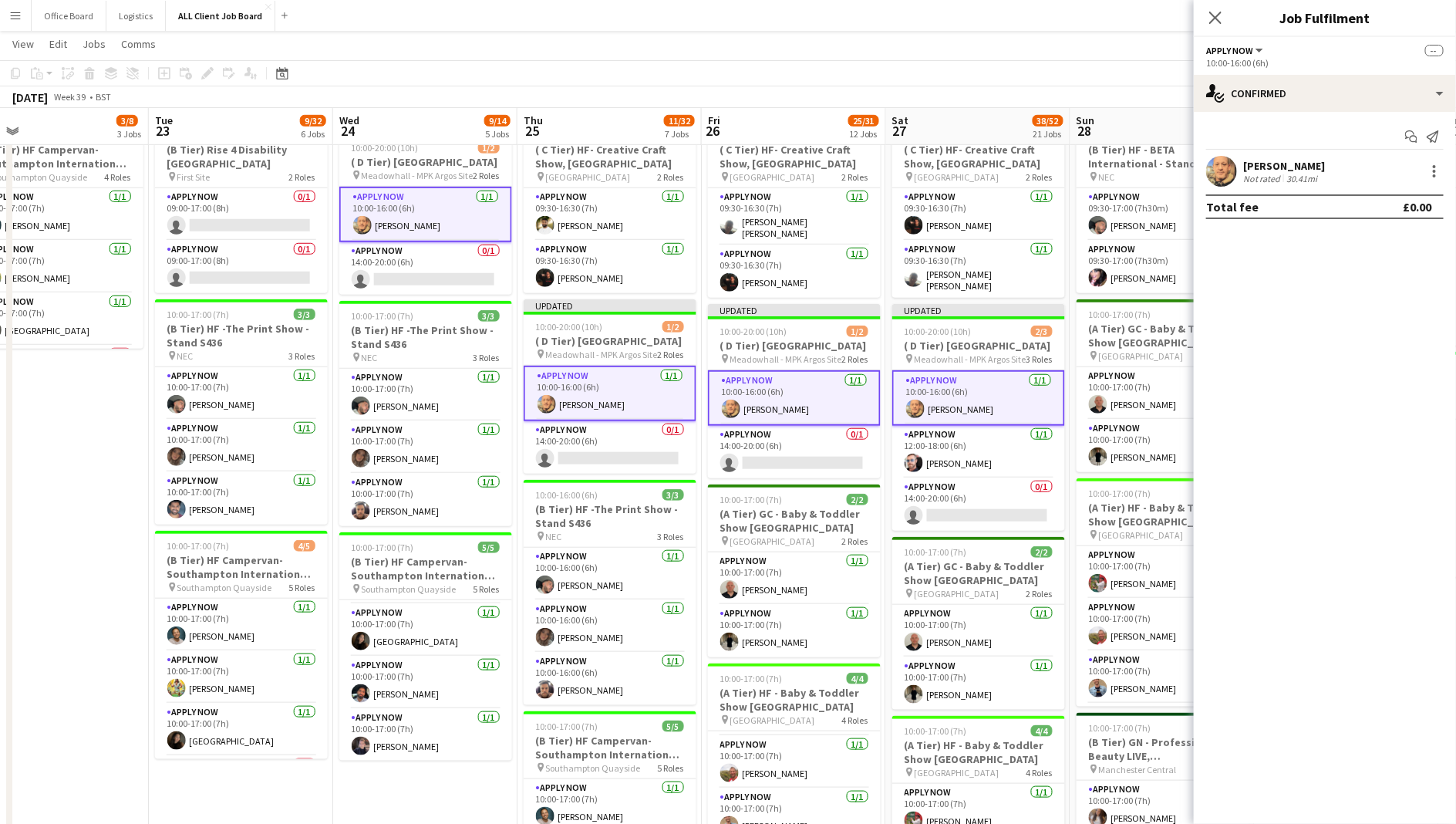
click at [1081, 73] on app-toolbar "Copy Paste Paste Command V Paste with crew Command Shift V Paste linked Job [GE…" at bounding box center [728, 73] width 1456 height 26
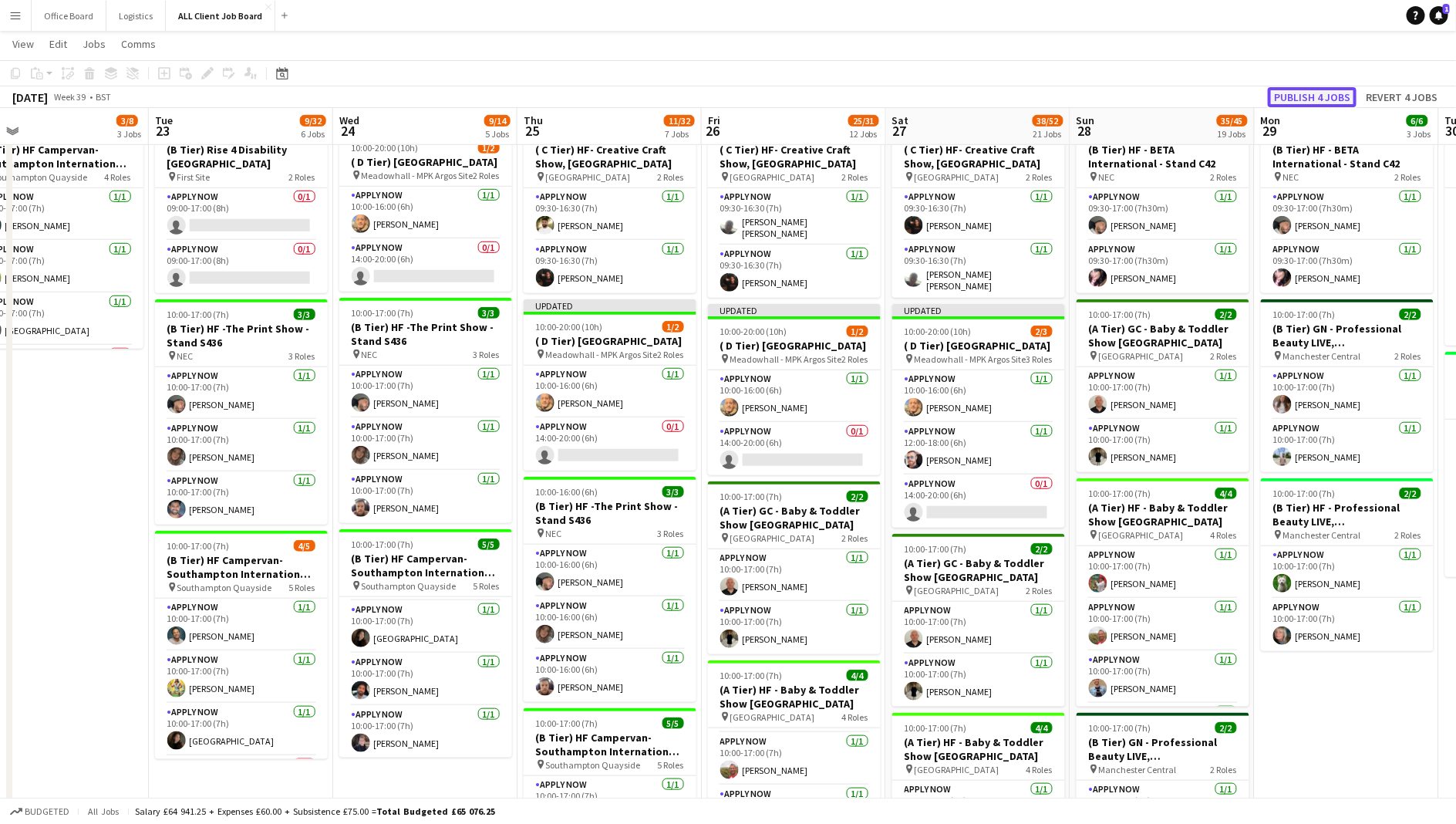
click at [1333, 95] on button "Publish 4 jobs" at bounding box center [1313, 97] width 89 height 20
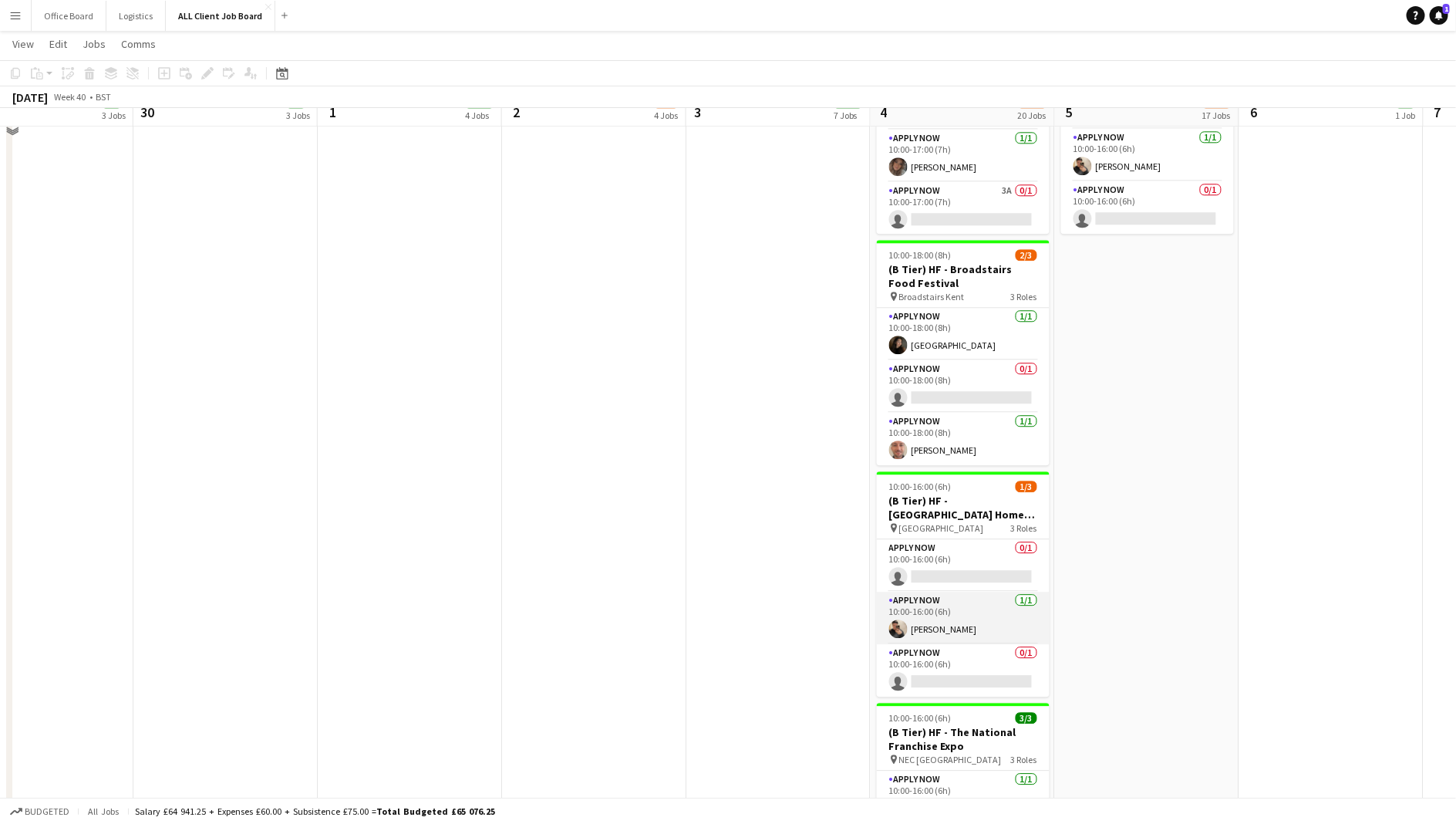
scroll to position [1796, 0]
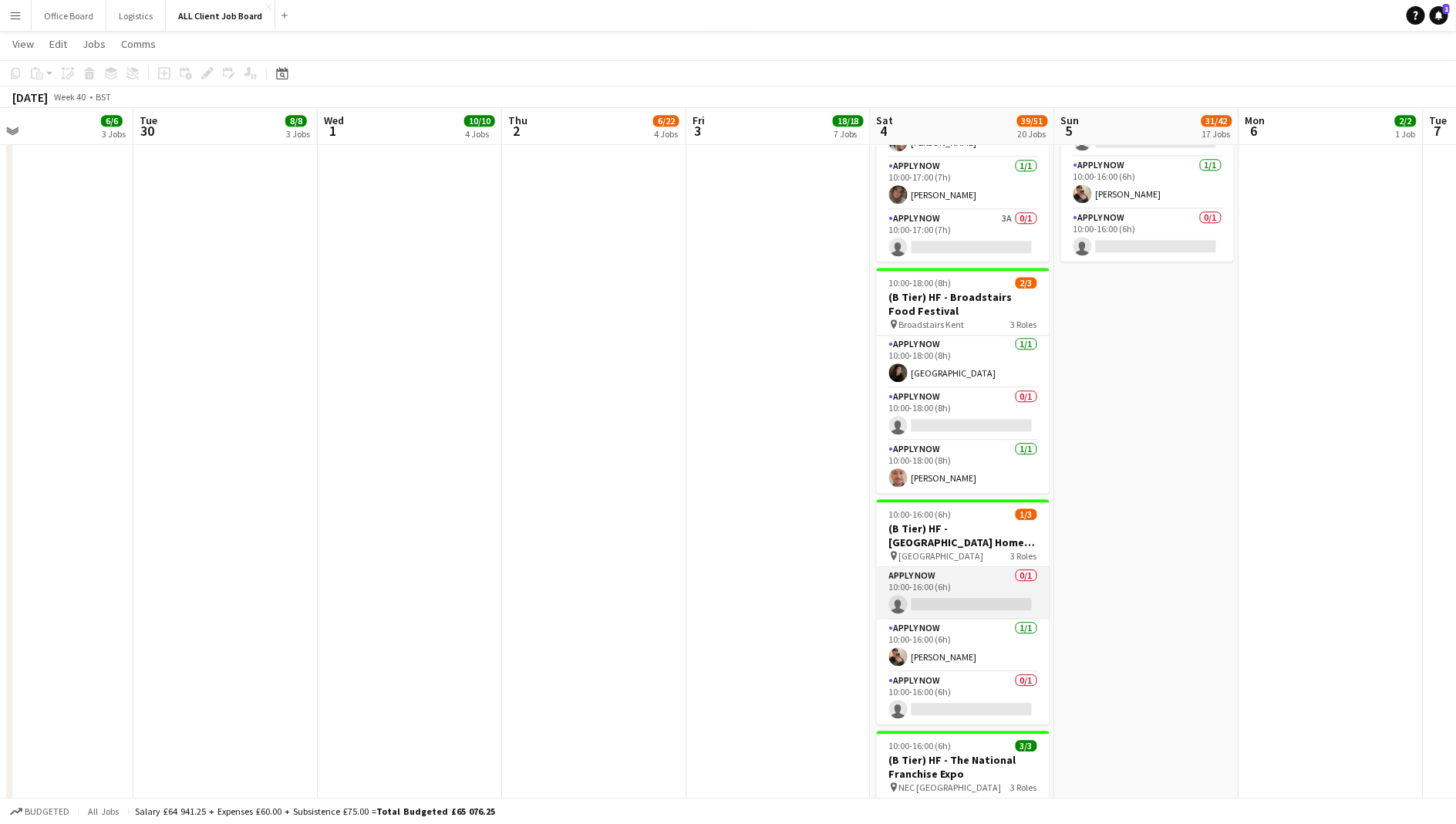
click at [992, 599] on app-card-role "APPLY NOW 0/1 10:00-16:00 (6h) single-neutral-actions" at bounding box center [963, 594] width 173 height 52
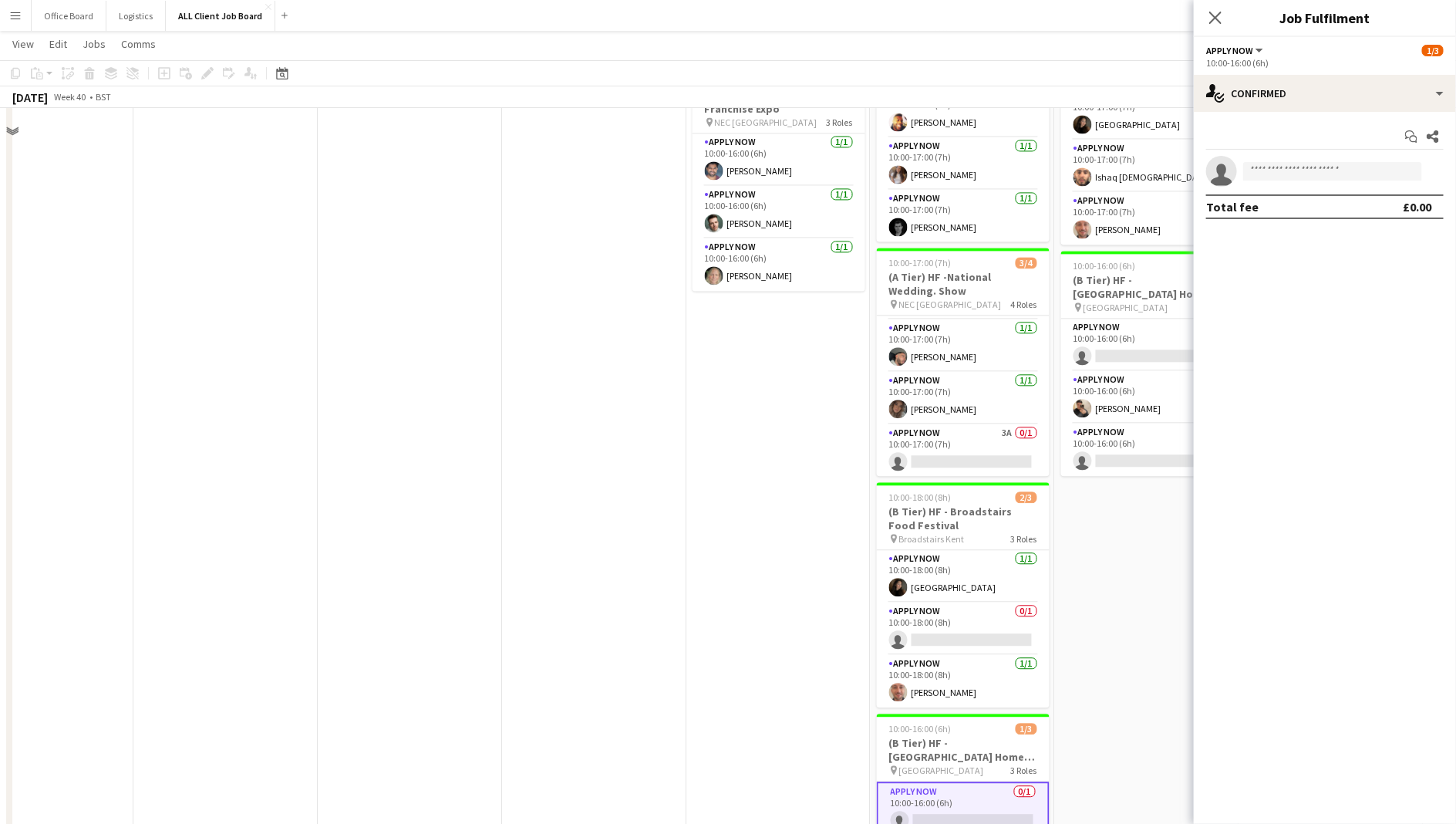
scroll to position [1484, 0]
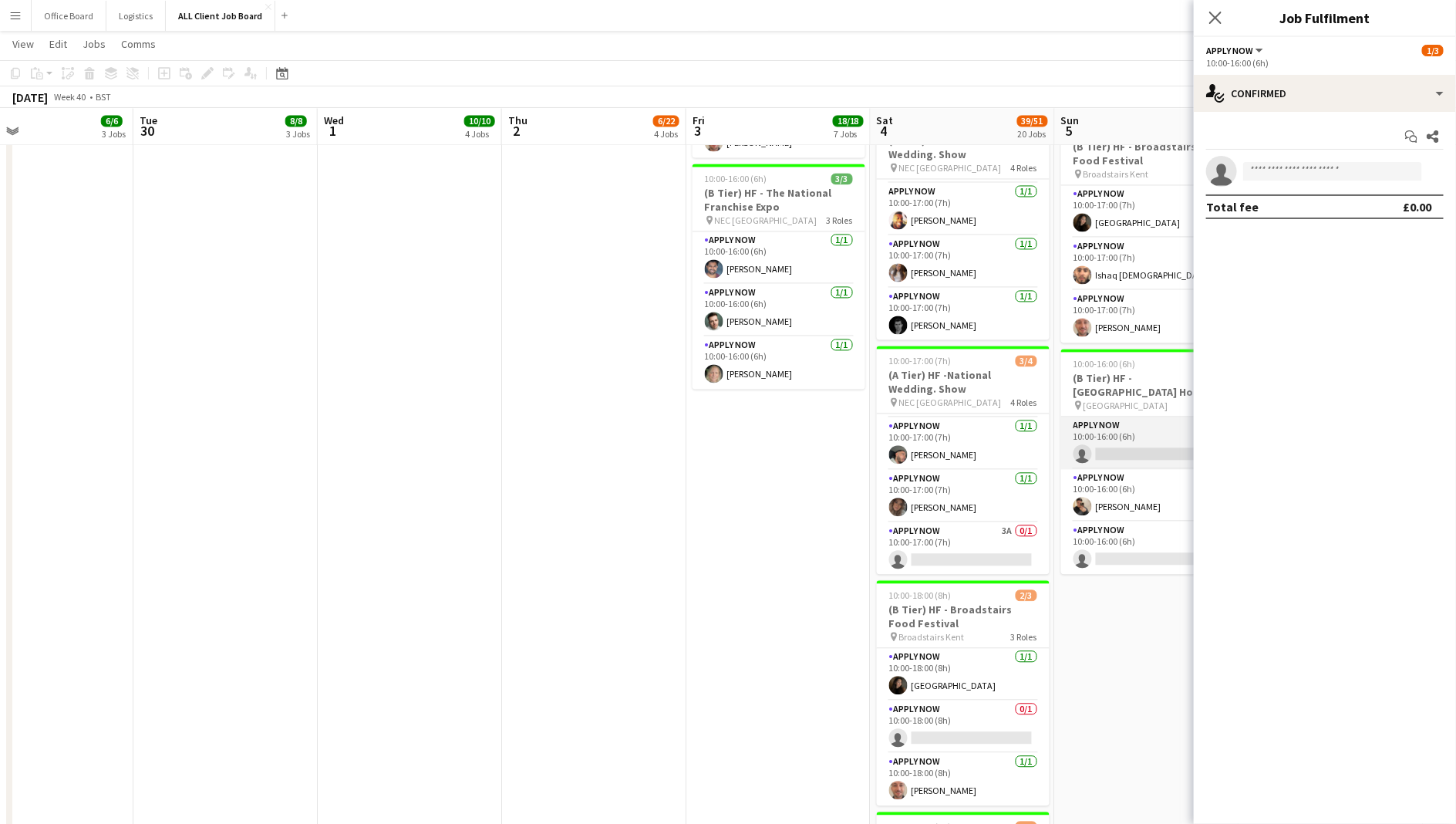
click at [1140, 443] on app-card-role "APPLY NOW 0/1 10:00-16:00 (6h) single-neutral-actions" at bounding box center [1148, 443] width 173 height 52
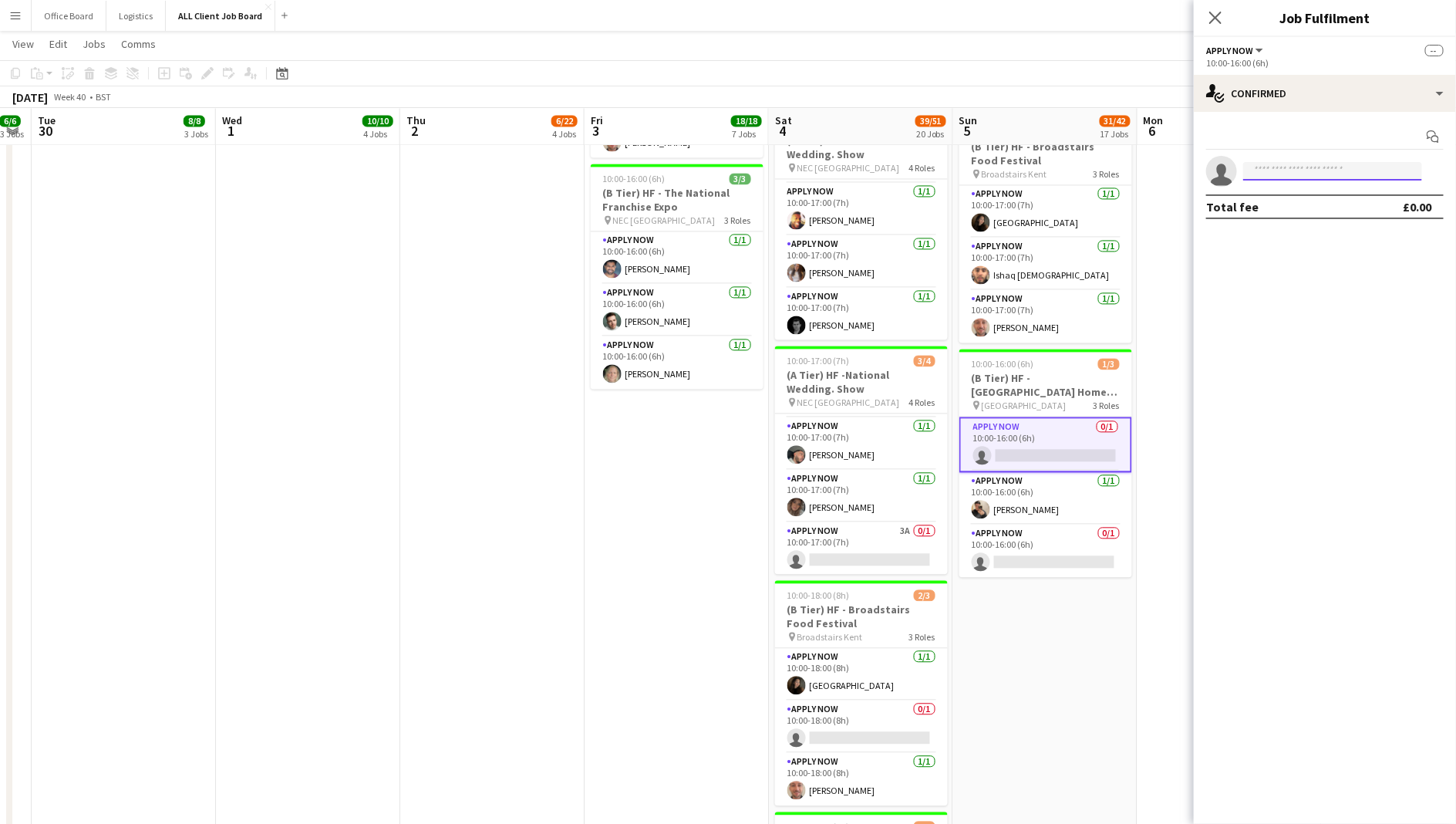
click at [1293, 173] on input at bounding box center [1332, 171] width 179 height 18
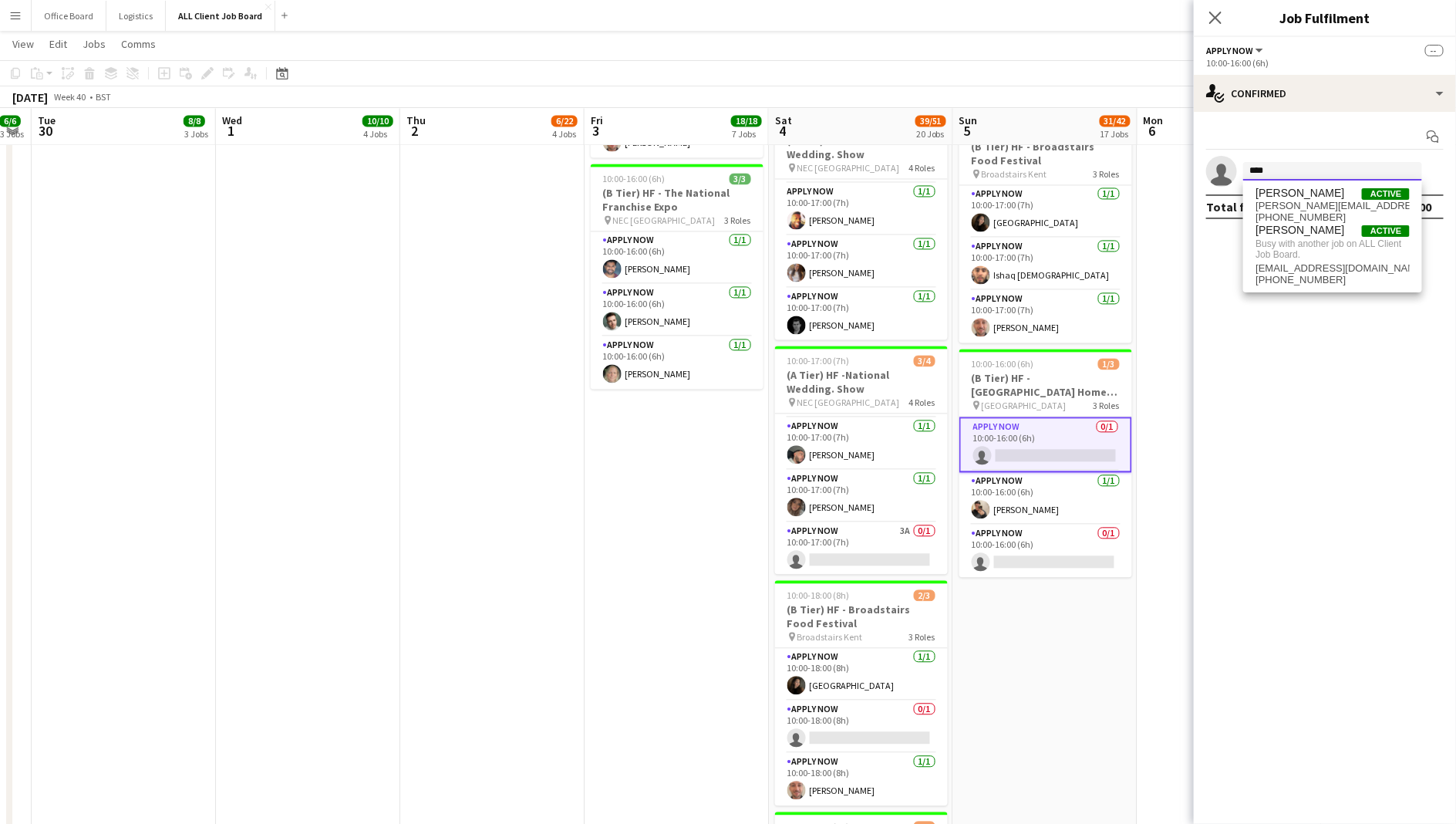
type input "****"
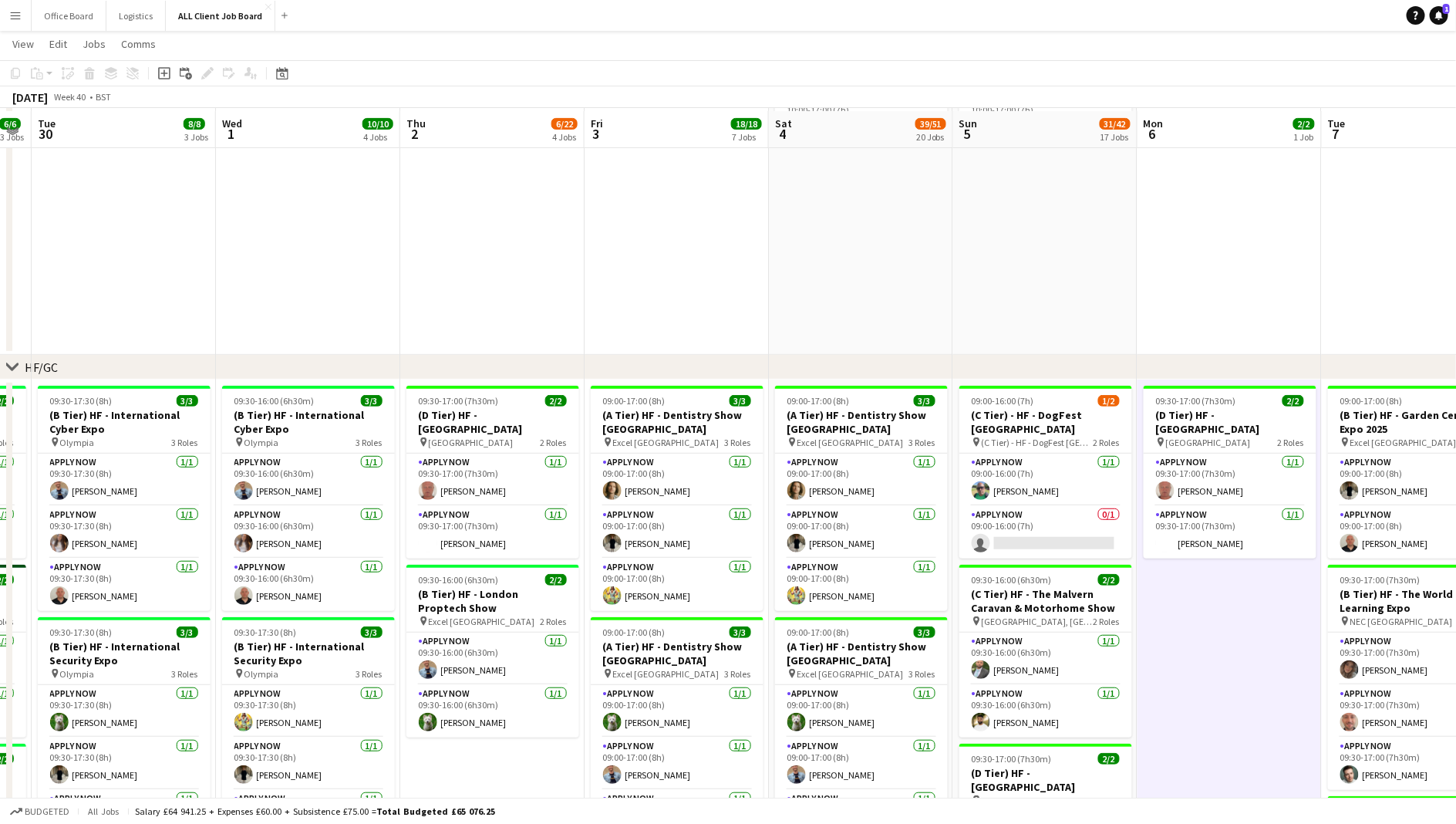
scroll to position [211, 0]
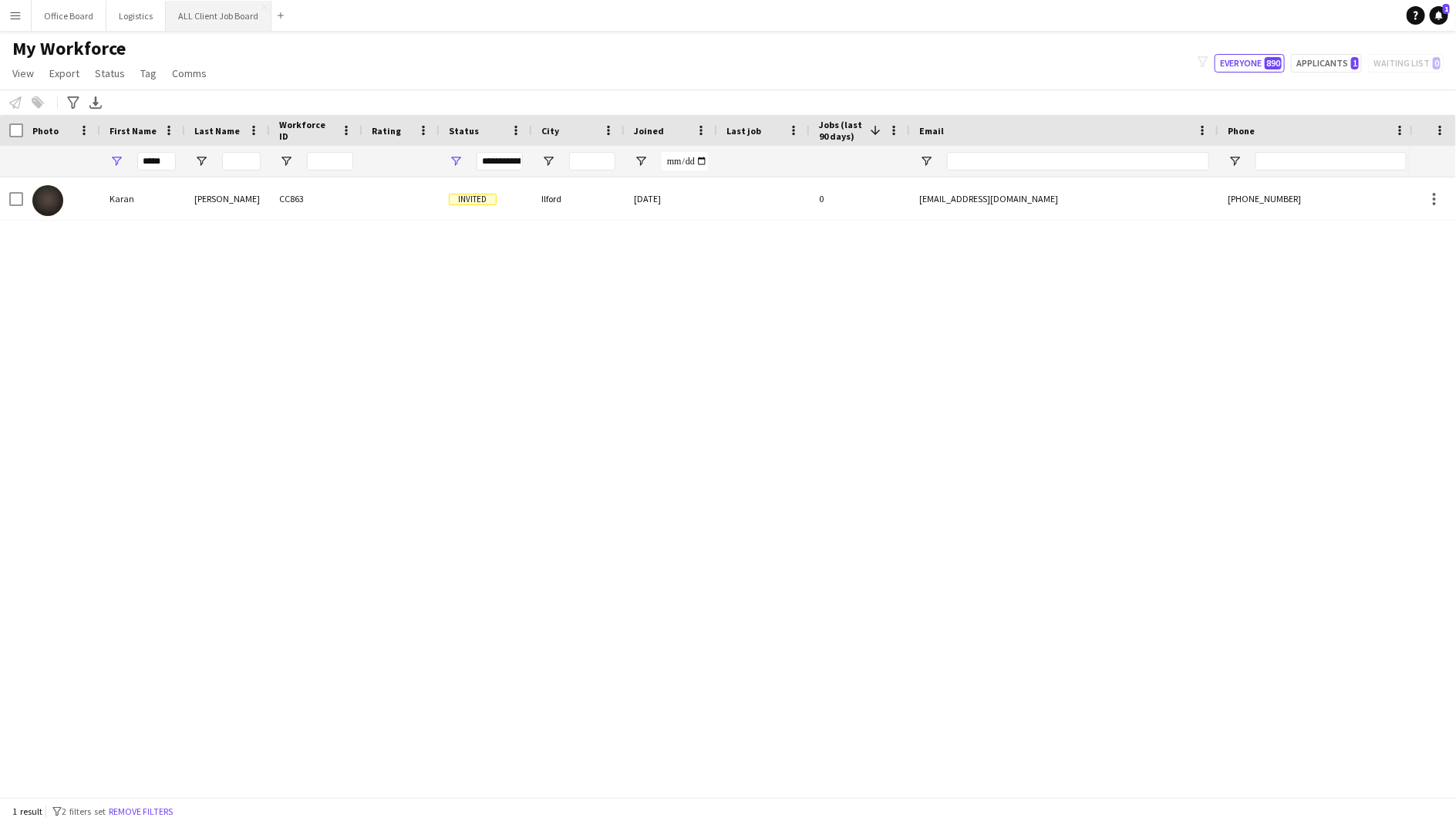
click at [229, 20] on button "ALL Client Job Board Close" at bounding box center [218, 16] width 106 height 30
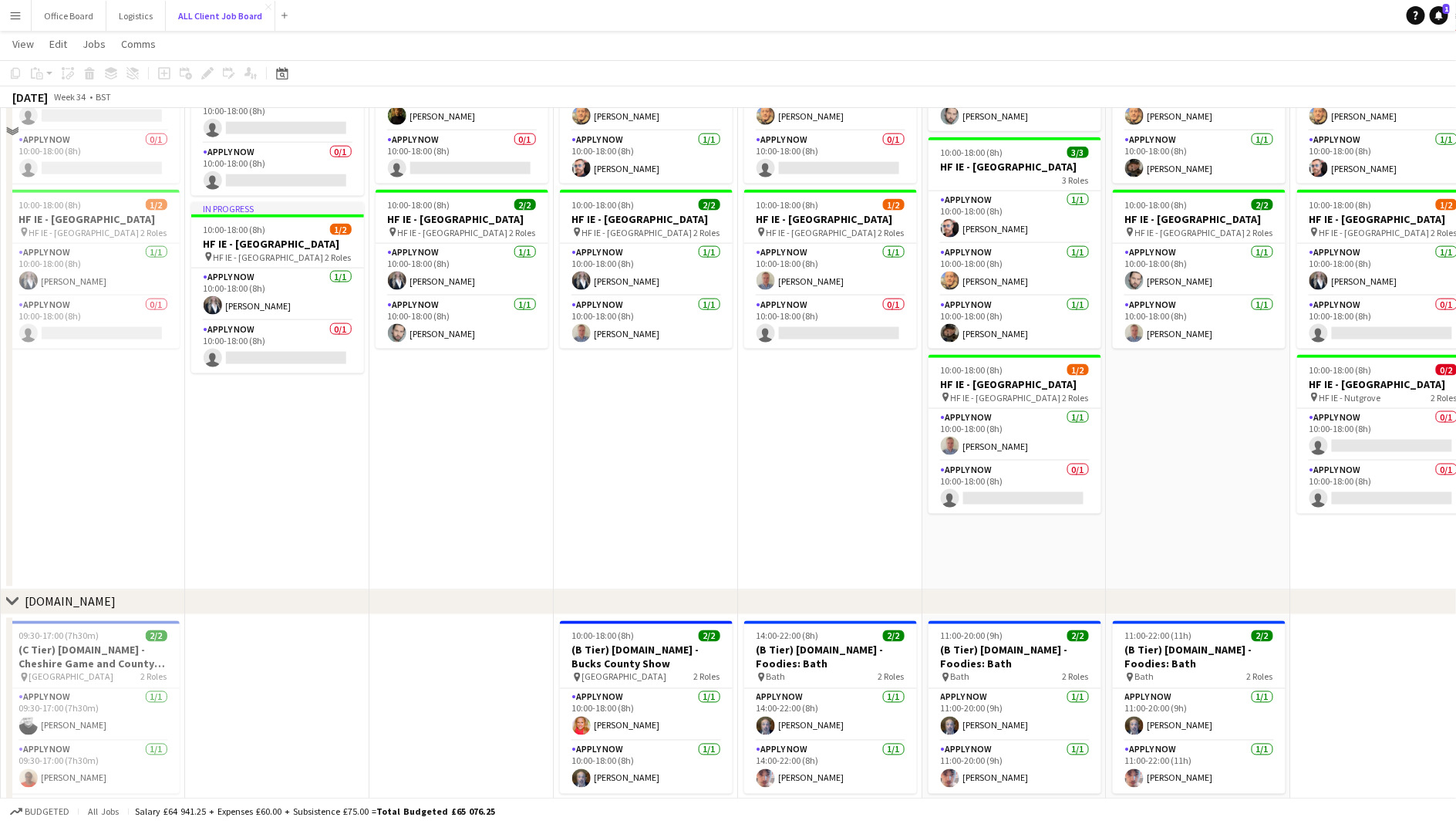
scroll to position [3921, 0]
